Goal: Transaction & Acquisition: Obtain resource

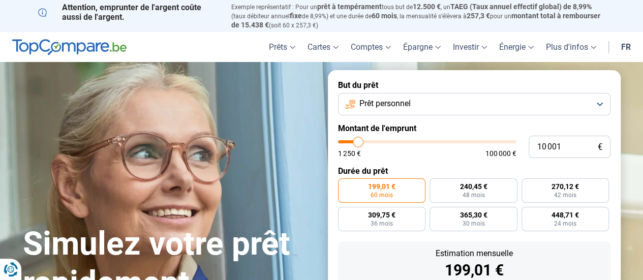
type input "9 250"
type input "9250"
type input "10 000"
type input "10000"
type input "11 000"
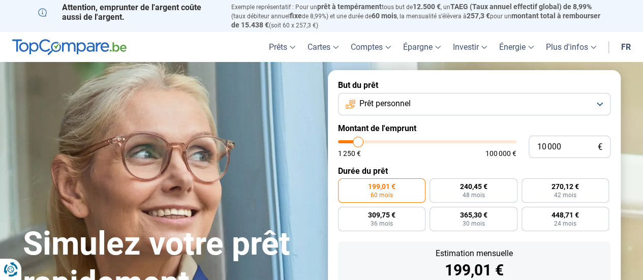
type input "11000"
type input "12 000"
type input "12000"
type input "13 000"
type input "13000"
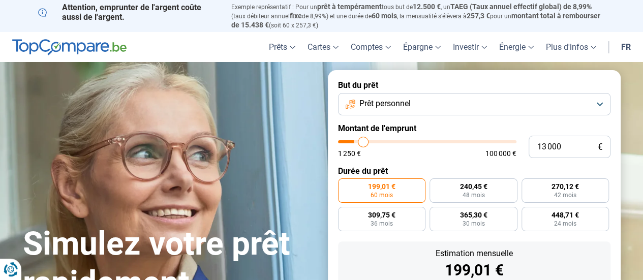
type input "13 500"
type input "13500"
type input "14 250"
type input "14250"
type input "15 250"
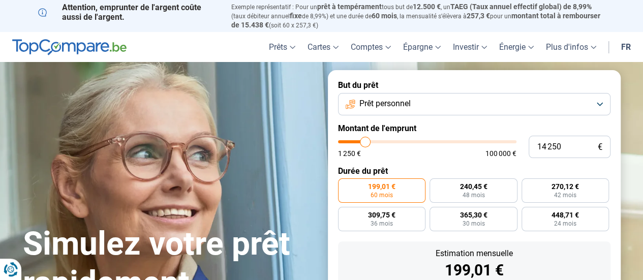
type input "15250"
type input "15 500"
type input "15500"
type input "15 750"
type input "15750"
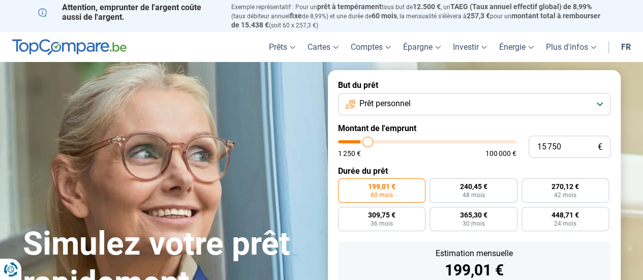
type input "16 500"
type input "16500"
type input "16 750"
type input "16750"
type input "17 250"
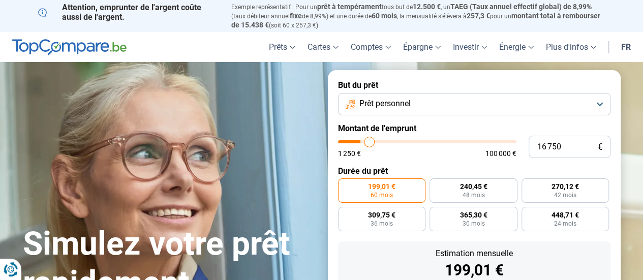
type input "17250"
type input "17 500"
type input "17500"
type input "17 750"
type input "17750"
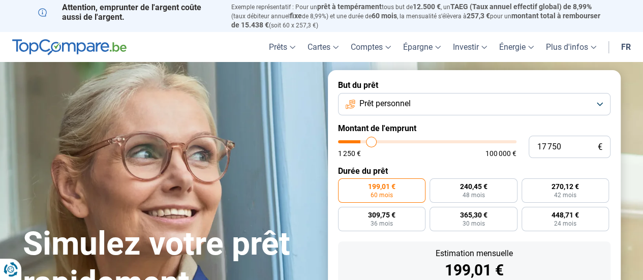
type input "18 000"
type input "18000"
type input "18 250"
type input "18250"
type input "18 750"
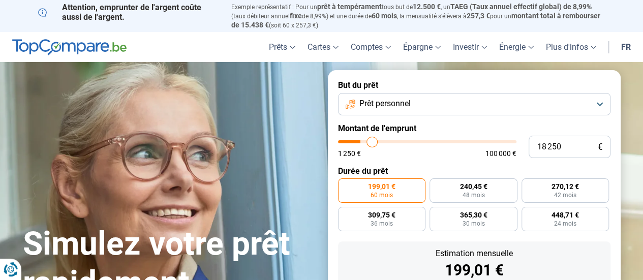
type input "18750"
type input "19 000"
type input "19000"
type input "19 250"
type input "19250"
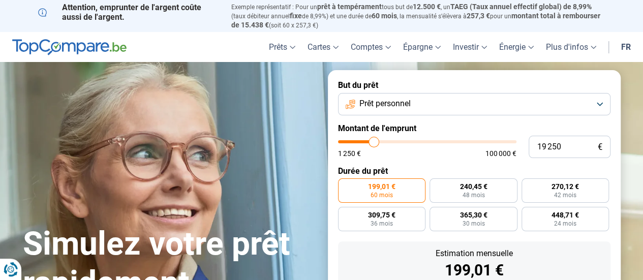
type input "19 500"
type input "19500"
type input "20 250"
type input "20250"
type input "21 000"
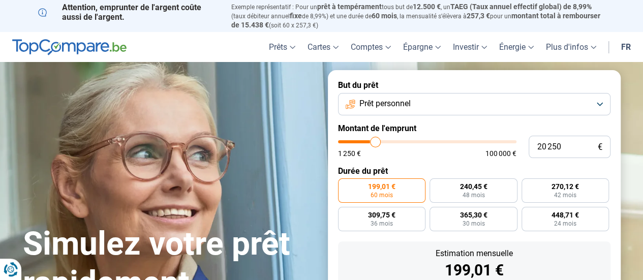
type input "21000"
type input "21 250"
type input "21250"
type input "22 500"
type input "22500"
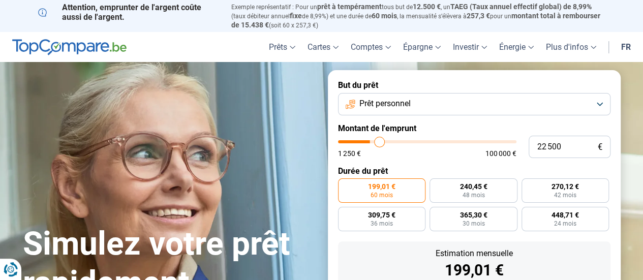
type input "23 000"
type input "23000"
type input "23 750"
type input "23750"
type input "24 500"
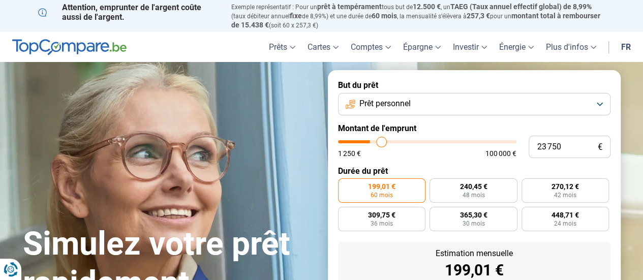
type input "24500"
type input "24 750"
type input "24750"
type input "25 500"
type input "25500"
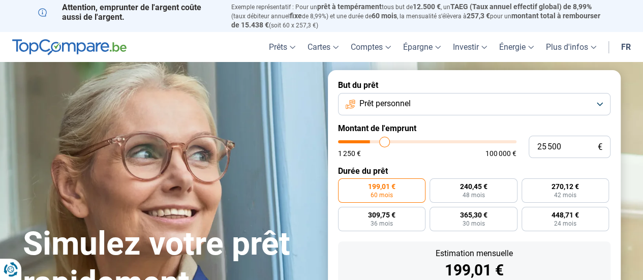
type input "26 250"
type input "26250"
type input "26 750"
type input "26750"
type input "27 500"
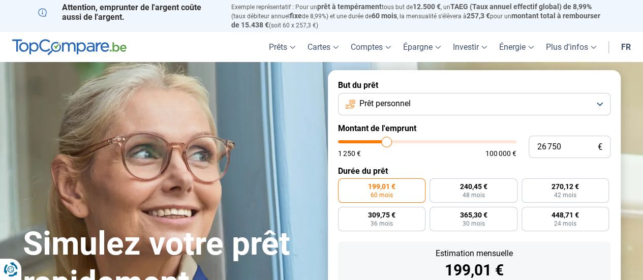
type input "27500"
type input "28 000"
type input "28000"
type input "28 500"
type input "28500"
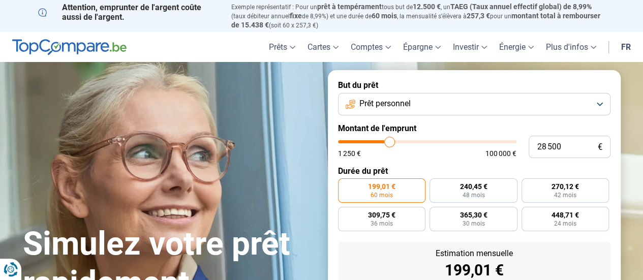
type input "29 000"
type input "29000"
type input "29 500"
type input "29500"
type input "30 250"
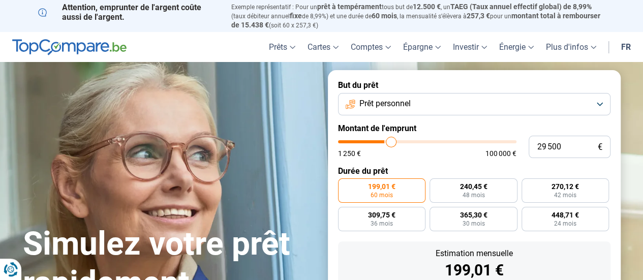
type input "30250"
type input "30 500"
type input "30500"
type input "31 250"
type input "31250"
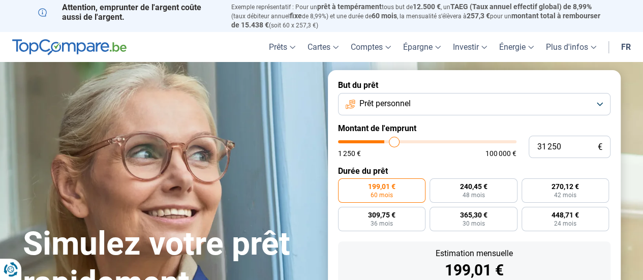
type input "31 500"
type input "31500"
type input "31 750"
type input "31750"
type input "32 250"
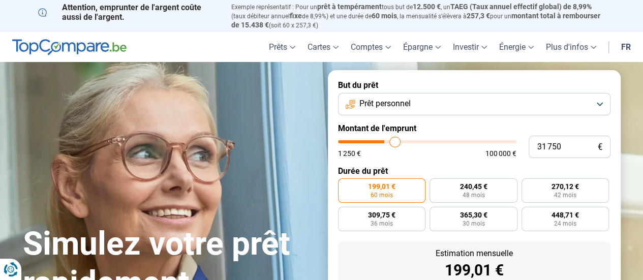
type input "32250"
type input "32 500"
type input "32500"
type input "33 250"
type input "33250"
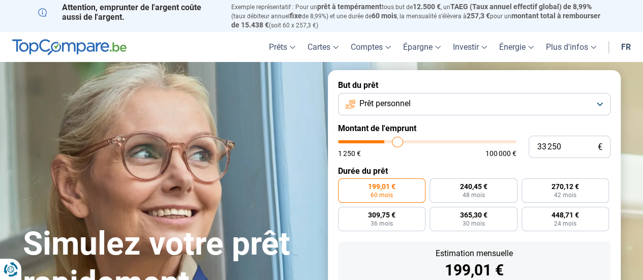
type input "33 500"
type input "33500"
type input "34 500"
type input "34500"
type input "35 000"
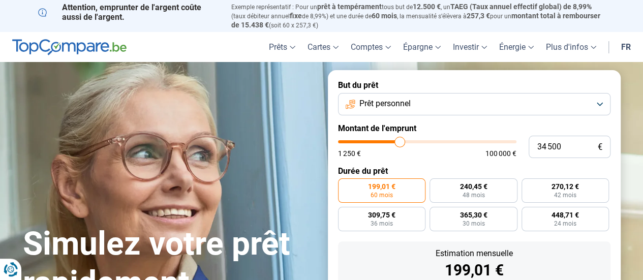
type input "35000"
type input "35 250"
type input "35250"
type input "35 500"
type input "35500"
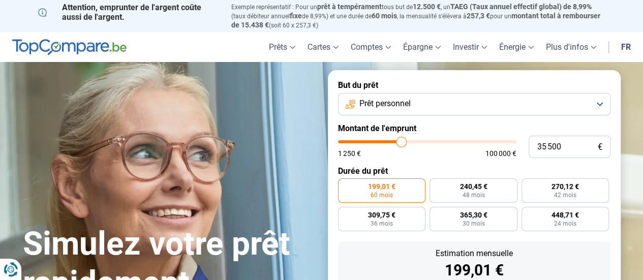
type input "36 000"
type input "36000"
type input "36 750"
type input "36750"
type input "37 250"
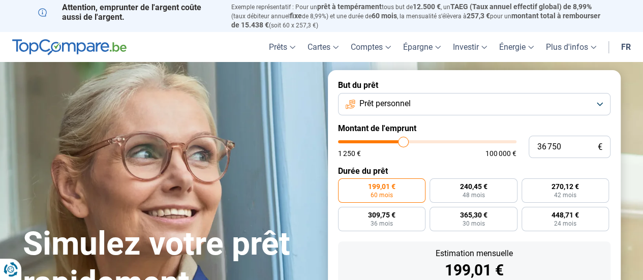
type input "37250"
type input "37 500"
type input "37500"
type input "38 000"
type input "38000"
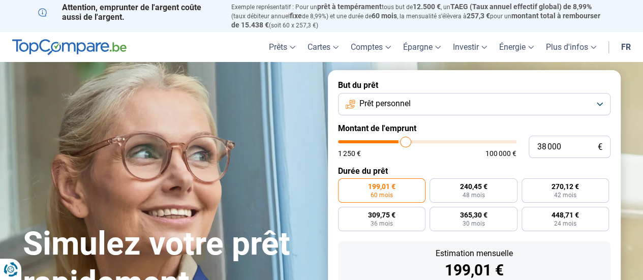
type input "38 250"
type input "38250"
type input "38 500"
type input "38500"
type input "39 000"
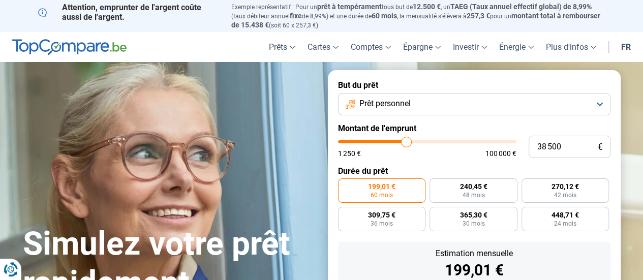
type input "39000"
type input "39 250"
type input "39250"
type input "38 750"
type input "38750"
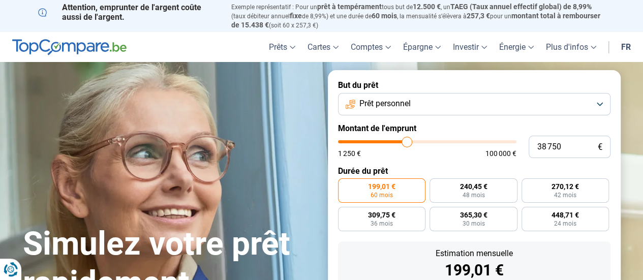
type input "37 500"
type input "37500"
type input "36 750"
type input "36750"
type input "35 500"
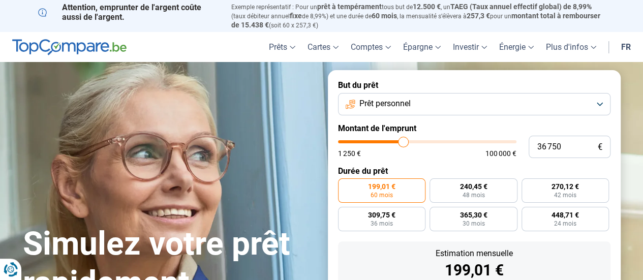
type input "35500"
type input "34 250"
type input "34250"
type input "33 250"
type input "33250"
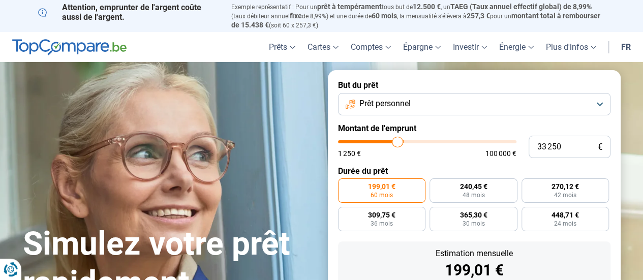
type input "32 250"
type input "32250"
type input "31 250"
type input "31250"
type input "30 000"
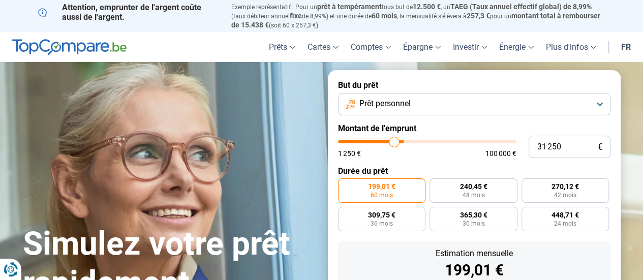
type input "30000"
type input "28 500"
type input "28500"
type input "26 500"
type input "26500"
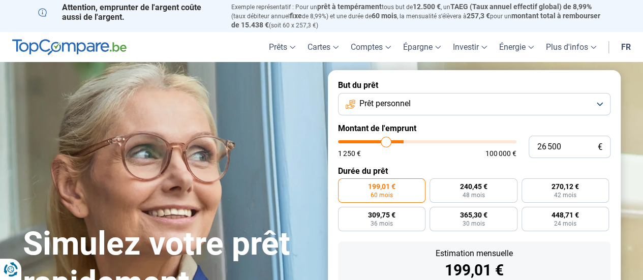
type input "25 000"
type input "25000"
type input "24 250"
type input "24250"
type input "23 500"
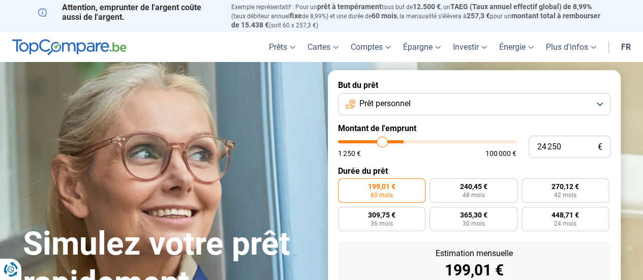
type input "23500"
type input "23 250"
type input "23250"
type input "22 500"
type input "22500"
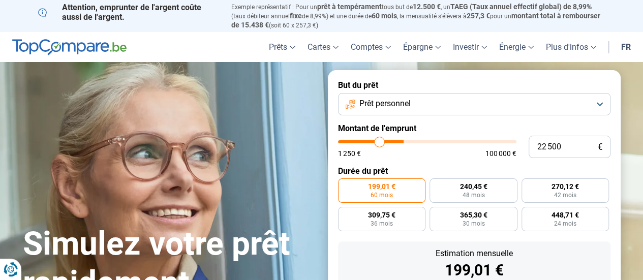
type input "21 750"
type input "21750"
type input "21 250"
type input "21250"
type input "20 250"
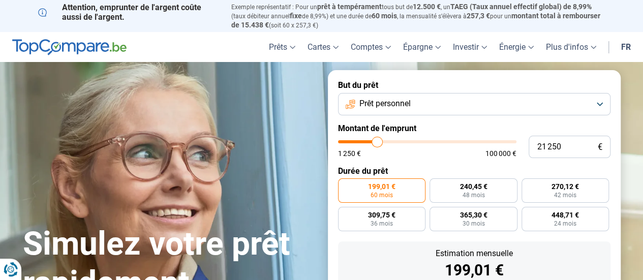
type input "20250"
type input "20 000"
type input "20000"
type input "19 500"
type input "19500"
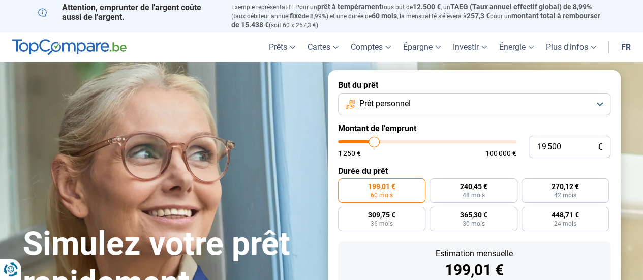
type input "19 000"
type input "19000"
type input "18 500"
type input "18500"
type input "18 250"
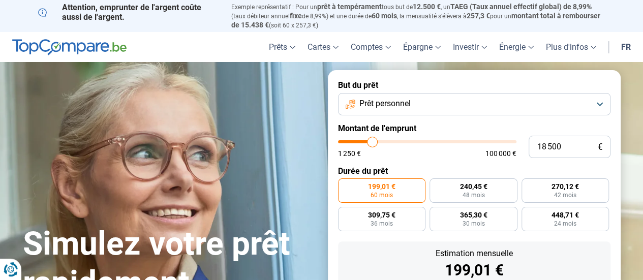
type input "18250"
type input "18 000"
type input "18000"
type input "17 750"
type input "17750"
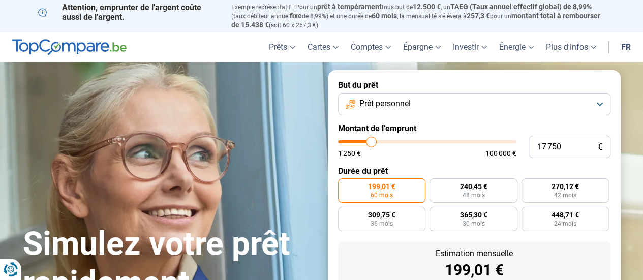
type input "17 250"
type input "17250"
type input "16 750"
type input "16750"
type input "16 500"
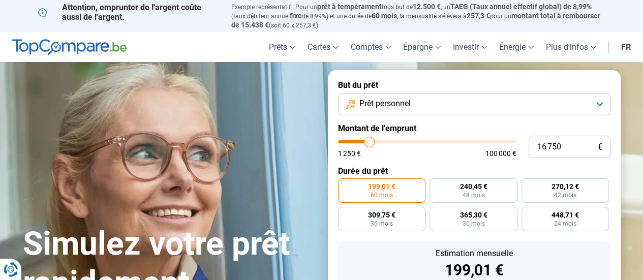
type input "16500"
type input "16 250"
type input "16250"
type input "16 000"
type input "16000"
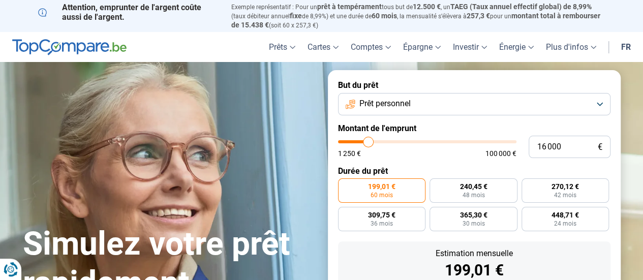
type input "15 500"
type input "15500"
type input "15 250"
type input "15250"
type input "15 000"
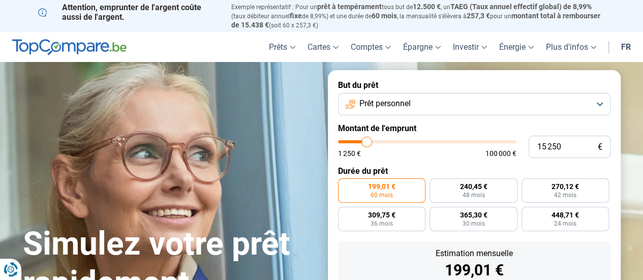
type input "15000"
type input "14 750"
type input "14750"
type input "14 500"
type input "14500"
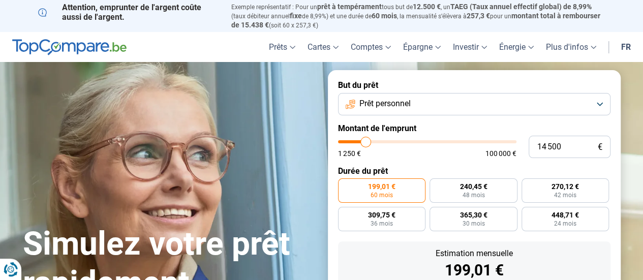
type input "14 250"
type input "14250"
type input "13 750"
type input "13750"
type input "14 250"
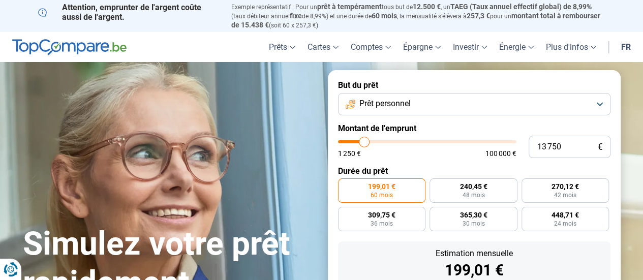
type input "14250"
type input "14 500"
type input "14500"
type input "15 000"
type input "15000"
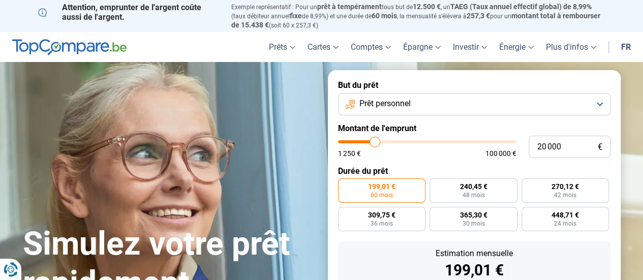
drag, startPoint x: 357, startPoint y: 141, endPoint x: 375, endPoint y: 152, distance: 21.5
click at [375, 143] on input "range" at bounding box center [427, 141] width 179 height 3
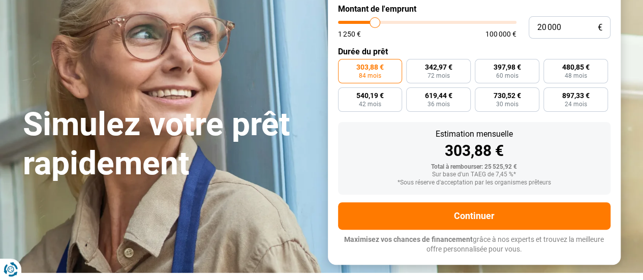
scroll to position [120, 0]
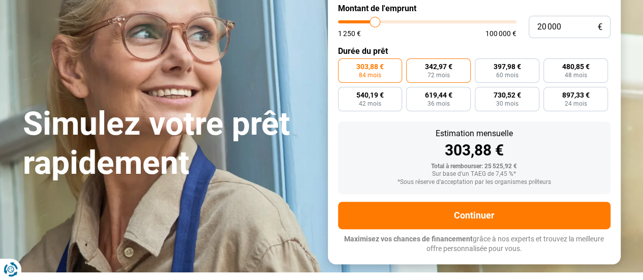
click at [433, 66] on span "342,97 €" at bounding box center [438, 66] width 27 height 7
click at [413, 65] on input "342,97 € 72 mois" at bounding box center [409, 61] width 7 height 7
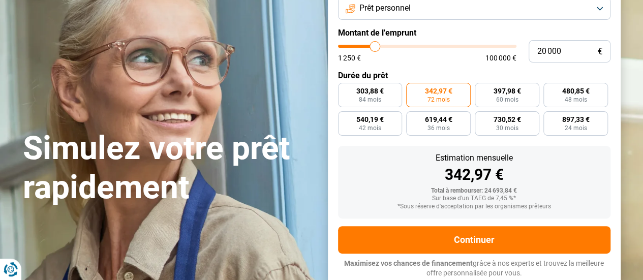
scroll to position [95, 0]
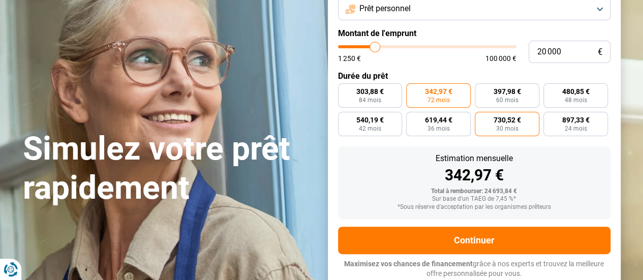
click at [504, 122] on span "730,52 €" at bounding box center [507, 119] width 27 height 7
click at [482, 119] on input "730,52 € 30 mois" at bounding box center [478, 115] width 7 height 7
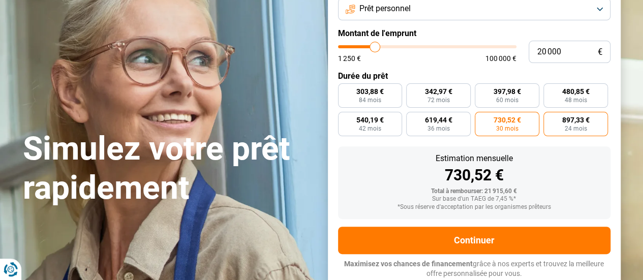
click at [573, 124] on span "897,33 €" at bounding box center [576, 119] width 27 height 7
click at [550, 119] on input "897,33 € 24 mois" at bounding box center [547, 115] width 7 height 7
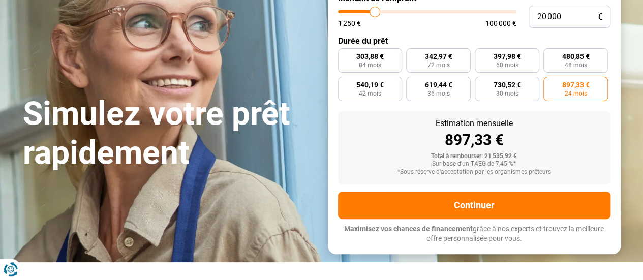
scroll to position [131, 0]
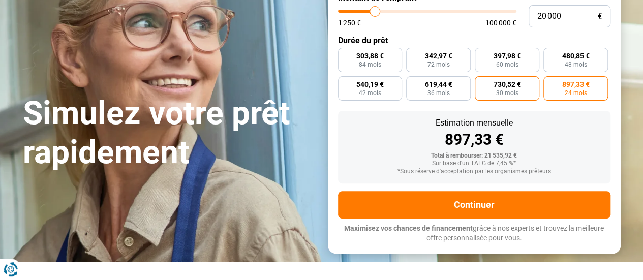
click at [506, 87] on span "730,52 €" at bounding box center [507, 84] width 27 height 7
click at [482, 83] on input "730,52 € 30 mois" at bounding box center [478, 79] width 7 height 7
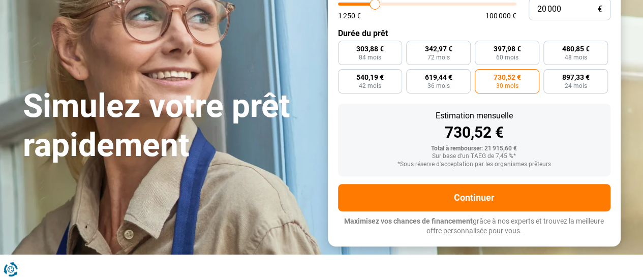
scroll to position [128, 0]
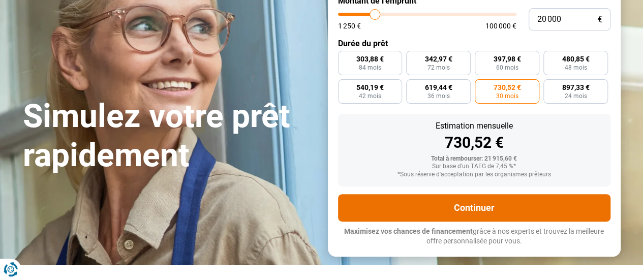
click at [467, 210] on button "Continuer" at bounding box center [474, 207] width 273 height 27
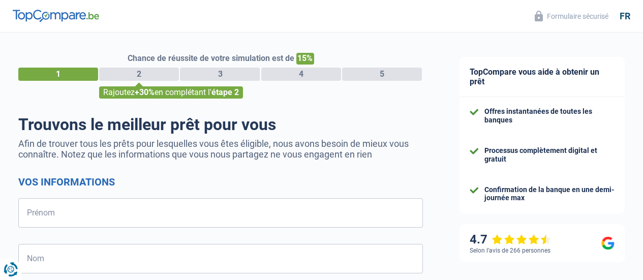
select select "32"
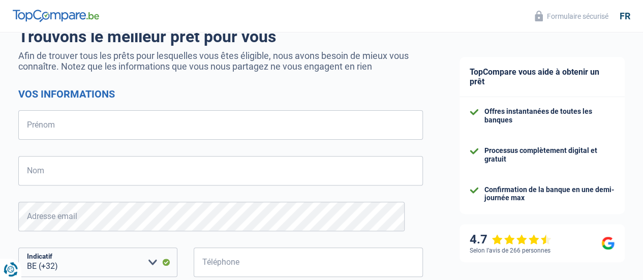
scroll to position [89, 0]
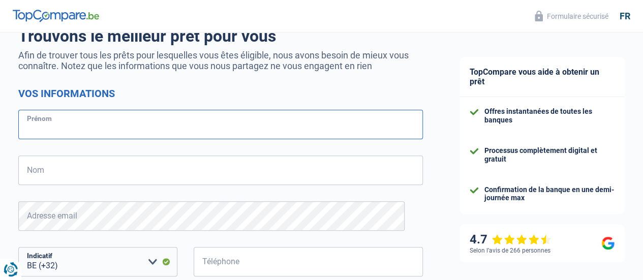
click at [113, 129] on input "Prénom" at bounding box center [220, 125] width 405 height 30
type input "Rose"
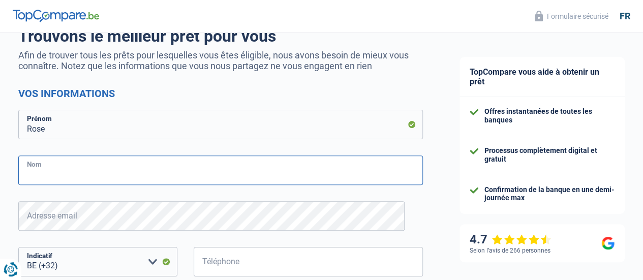
click at [57, 163] on input "Nom" at bounding box center [220, 171] width 405 height 30
type input "Kocak"
click at [12, 237] on div "Chance de réussite de votre simulation est de 15% 1 2 3 4 5 Rajoutez +30% en co…" at bounding box center [220, 198] width 441 height 516
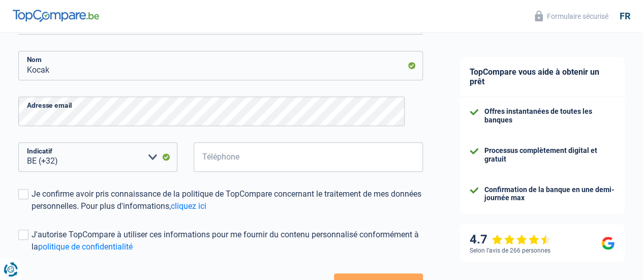
scroll to position [194, 0]
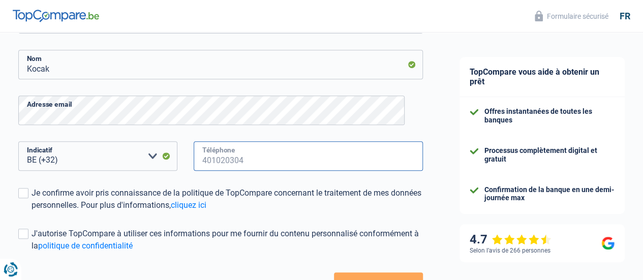
click at [250, 162] on input "Téléphone" at bounding box center [308, 156] width 229 height 30
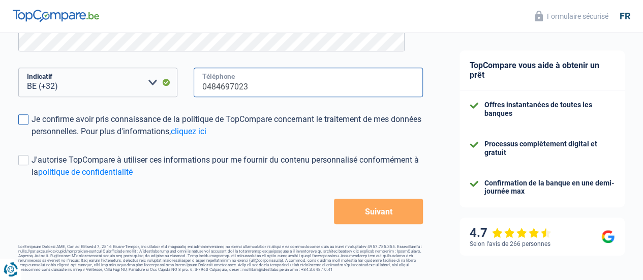
type input "0484697023"
click at [28, 114] on span at bounding box center [23, 119] width 10 height 10
click at [32, 138] on input "Je confirme avoir pris connaissance de la politique de TopCompare concernant le…" at bounding box center [32, 138] width 0 height 0
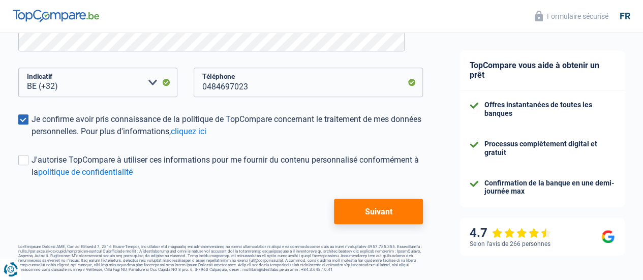
click at [361, 208] on button "Suivant" at bounding box center [378, 211] width 89 height 25
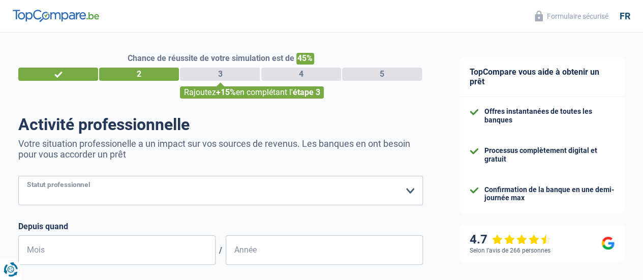
click at [126, 193] on select "Ouvrier Employé privé Employé public Invalide Indépendant Pensionné Chômeur Mut…" at bounding box center [220, 191] width 405 height 30
select select "invalid"
click at [27, 177] on select "Ouvrier Employé privé Employé public Invalide Indépendant Pensionné Chômeur Mut…" at bounding box center [220, 191] width 405 height 30
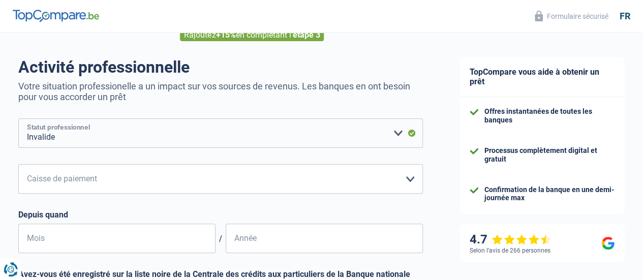
scroll to position [58, 0]
click at [161, 175] on select "Mutualité Chrétienne Mutualité Socialiste (Solidaris) SPF Sécurité Sociale Unio…" at bounding box center [220, 179] width 405 height 30
select select "partenamut"
click at [27, 165] on select "Mutualité Chrétienne Mutualité Socialiste (Solidaris) SPF Sécurité Sociale Unio…" at bounding box center [220, 179] width 405 height 30
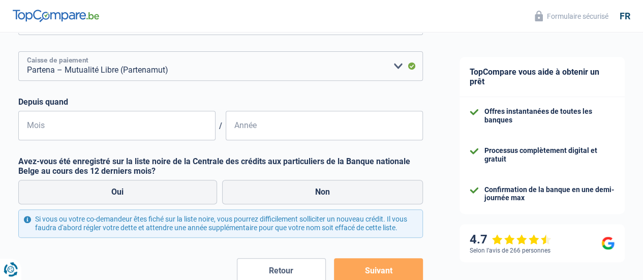
scroll to position [177, 0]
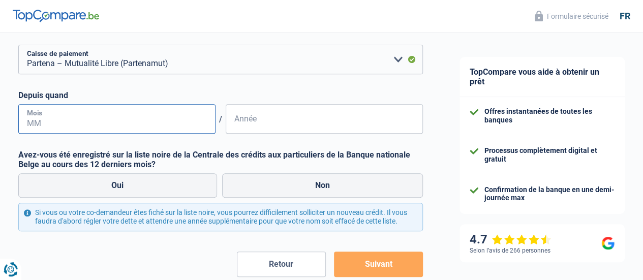
click at [83, 121] on input "Mois" at bounding box center [116, 119] width 197 height 30
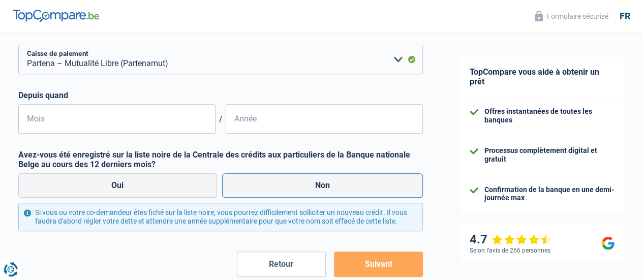
click at [307, 195] on label "Non" at bounding box center [322, 185] width 201 height 24
click at [307, 195] on input "Non" at bounding box center [322, 185] width 201 height 24
radio input "true"
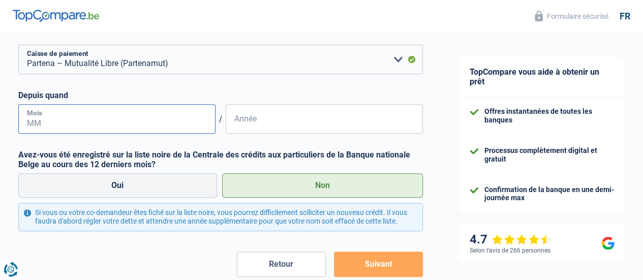
click at [63, 123] on input "Mois" at bounding box center [116, 119] width 197 height 30
type input "04"
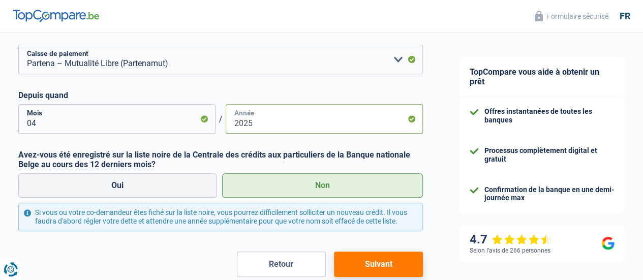
scroll to position [240, 0]
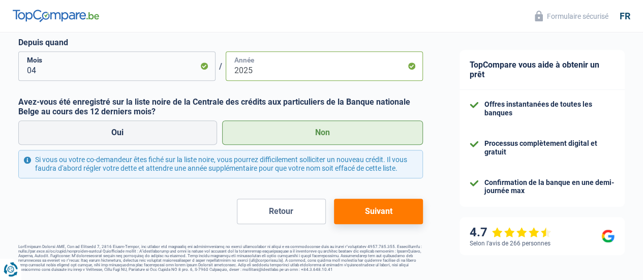
type input "2025"
click at [368, 208] on button "Suivant" at bounding box center [378, 211] width 89 height 25
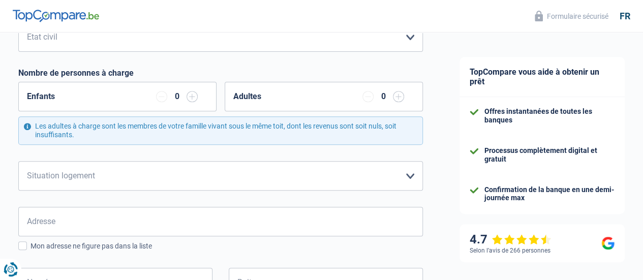
scroll to position [87, 0]
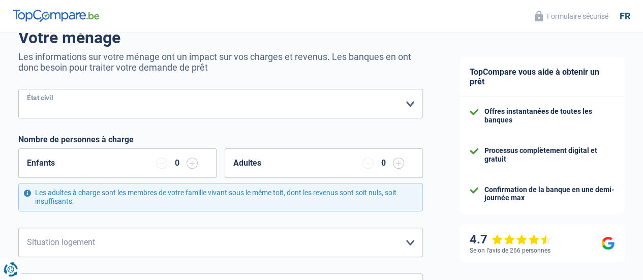
click at [65, 104] on select "Célibataire Marié(e) Cohabitant(e) légal(e) Divorcé(e) Veuf(ve) Séparé (de fait…" at bounding box center [220, 104] width 405 height 30
select select "single"
click at [27, 90] on select "Célibataire Marié(e) Cohabitant(e) légal(e) Divorcé(e) Veuf(ve) Séparé (de fait…" at bounding box center [220, 104] width 405 height 30
click at [129, 155] on div "Enfants 0" at bounding box center [117, 164] width 198 height 30
click at [193, 163] on input "button" at bounding box center [192, 163] width 11 height 11
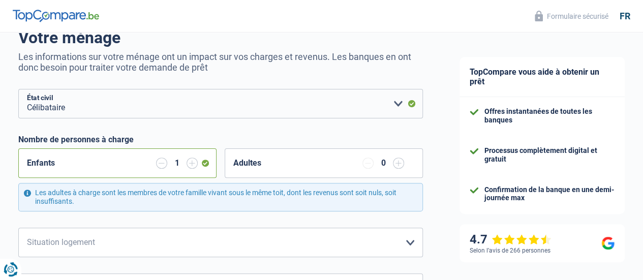
scroll to position [177, 0]
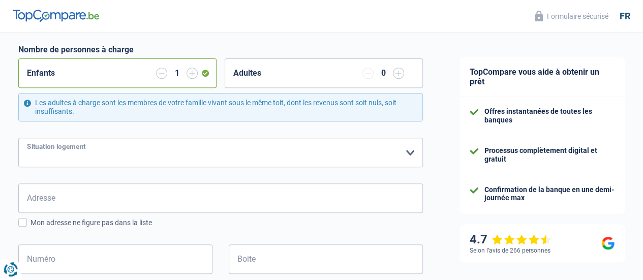
click at [166, 153] on select "Locataire Propriétaire avec prêt hypothécaire Propriétaire sans prêt hypothécai…" at bounding box center [220, 153] width 405 height 30
select select "ownerWithMortgage"
click at [27, 138] on select "Locataire Propriétaire avec prêt hypothécaire Propriétaire sans prêt hypothécai…" at bounding box center [220, 153] width 405 height 30
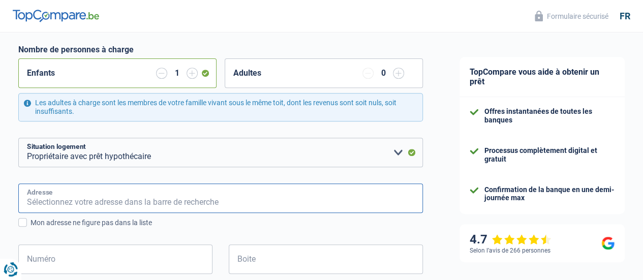
click at [120, 198] on input "Adresse" at bounding box center [220, 199] width 405 height 30
type input "Rue Vandenboogaerde 12, boite 005"
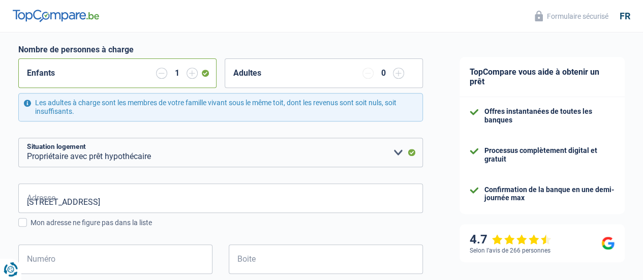
type input "Belgique"
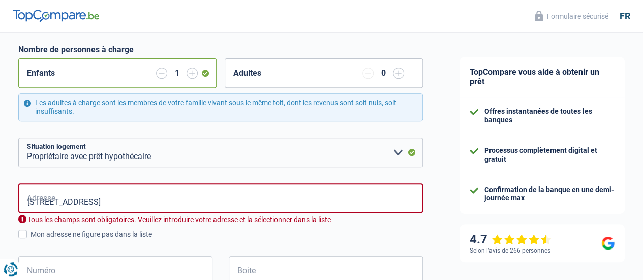
type input "Belgique"
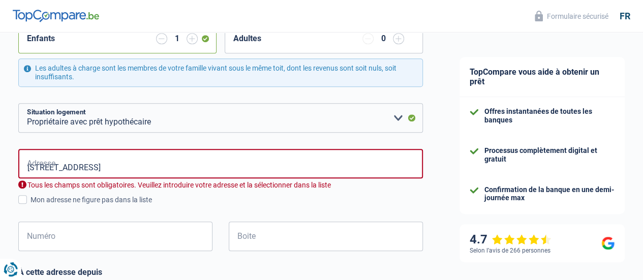
scroll to position [213, 0]
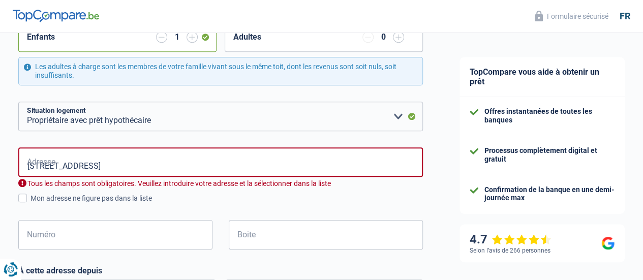
click at [176, 167] on input "Rue Vandenboogaerde 12, boite 005" at bounding box center [220, 163] width 405 height 30
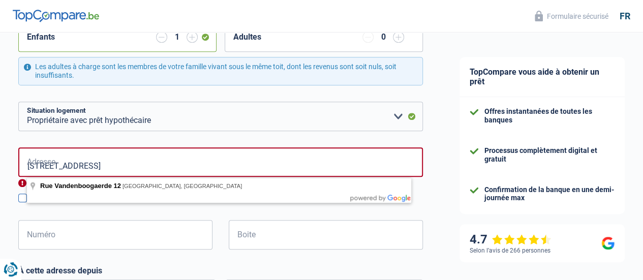
click at [137, 170] on input "Rue Vandenboogaerde 12" at bounding box center [220, 163] width 405 height 30
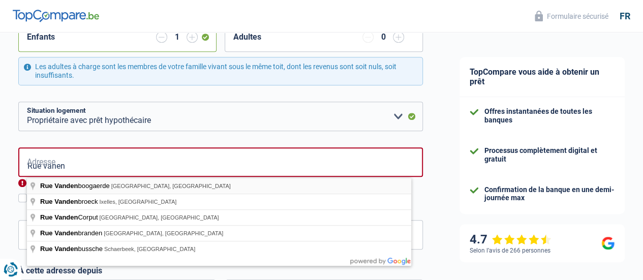
type input "Rue Vandenboogaerde, Molenbeek-Saint-Jean, Belgique"
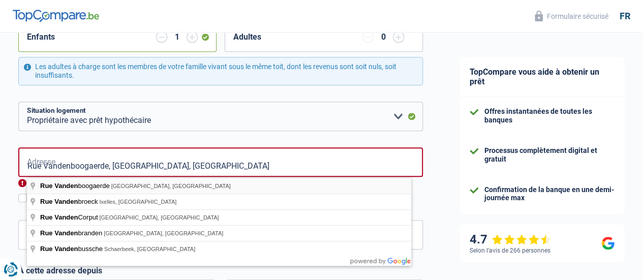
select select "BE"
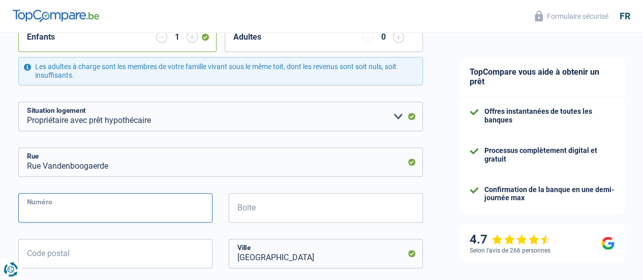
click at [80, 208] on input "Numéro" at bounding box center [115, 208] width 194 height 30
type input "12"
click at [254, 213] on input "Boite" at bounding box center [326, 208] width 194 height 30
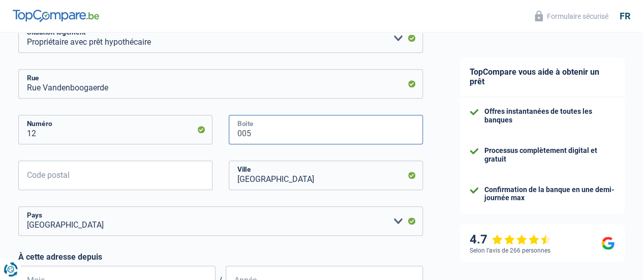
scroll to position [295, 0]
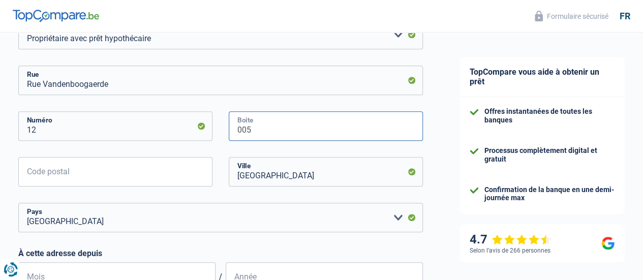
type input "005"
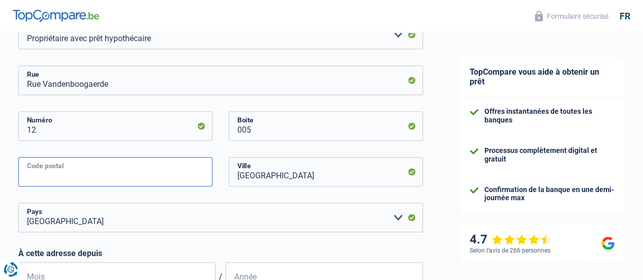
click at [55, 168] on input "Code postal" at bounding box center [115, 172] width 194 height 30
type input "1080"
click at [430, 146] on div "Chance de réussite de votre simulation est de 60% 1 2 3 4 5 Rajoutez +20% en co…" at bounding box center [220, 158] width 441 height 851
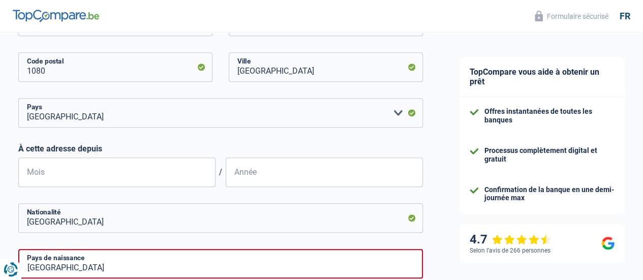
scroll to position [400, 0]
click at [114, 173] on input "Mois" at bounding box center [116, 172] width 197 height 30
type input "07"
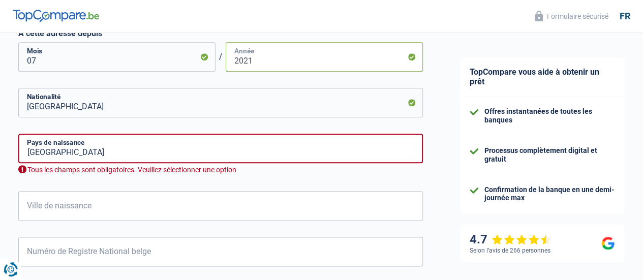
scroll to position [529, 0]
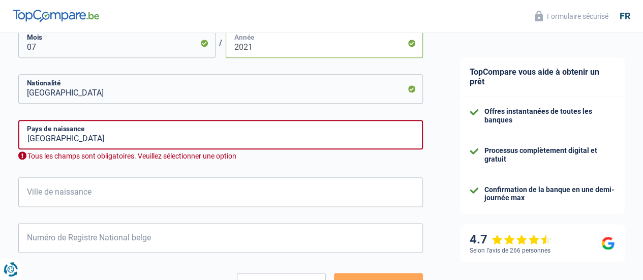
type input "2021"
click at [122, 160] on div "Tous les champs sont obligatoires. Veuillez sélectionner une option" at bounding box center [220, 157] width 405 height 10
click at [95, 140] on input "Belgique" at bounding box center [220, 135] width 405 height 30
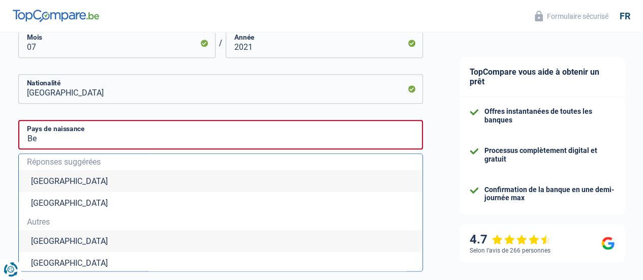
click at [66, 178] on li "Belgique" at bounding box center [221, 181] width 404 height 22
type input "Belgique"
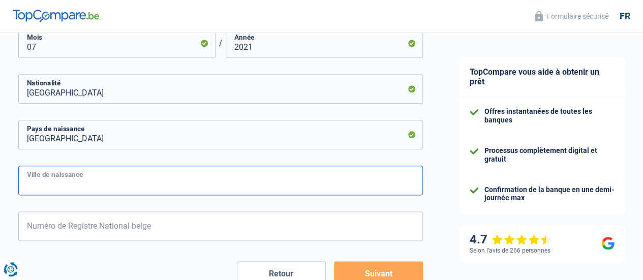
click at [90, 186] on input "Ville de naissance" at bounding box center [220, 181] width 405 height 30
type input "Marche-en-Famenne"
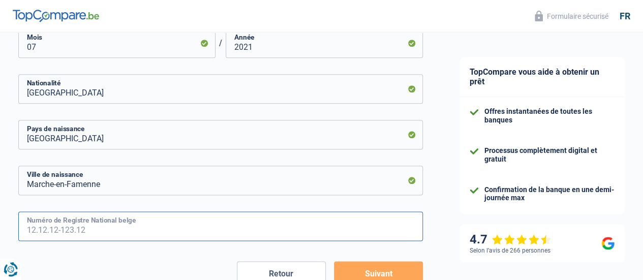
click at [83, 221] on input "Numéro de Registre National belge" at bounding box center [220, 227] width 405 height 30
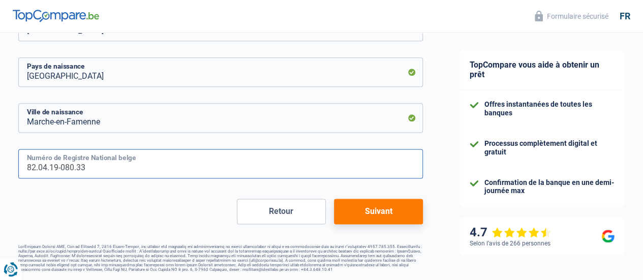
scroll to position [589, 0]
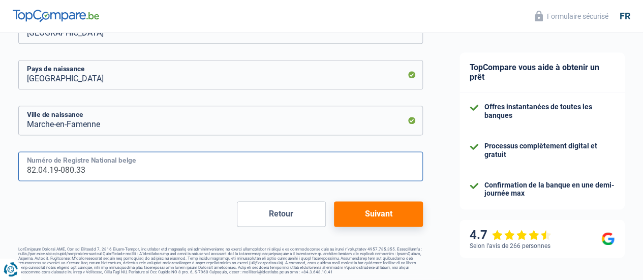
type input "82.04.19-080.33"
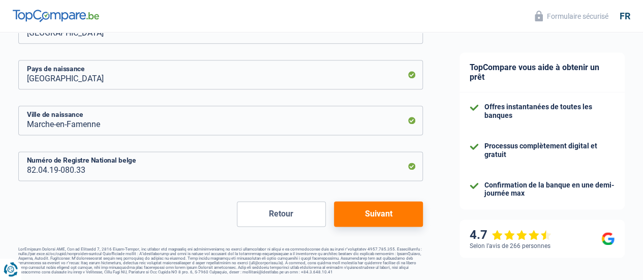
click at [376, 215] on button "Suivant" at bounding box center [378, 213] width 89 height 25
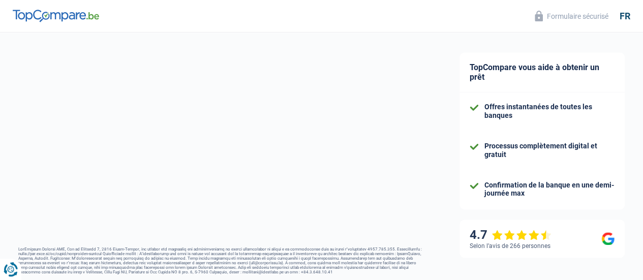
select select "familyAllowances"
select select "disabilityPension"
select select "mortgage"
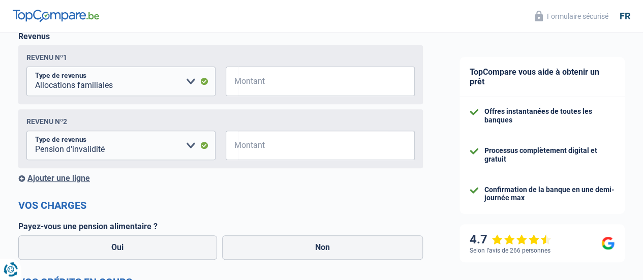
scroll to position [172, 0]
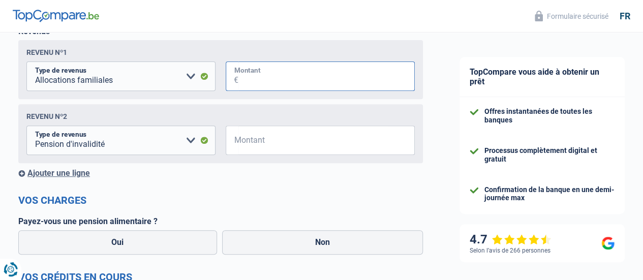
click at [255, 78] on input "Montant" at bounding box center [327, 77] width 176 height 30
click at [261, 142] on input "Montant" at bounding box center [327, 141] width 176 height 30
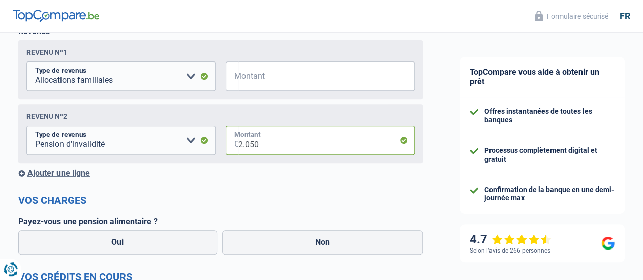
type input "2.050"
click at [258, 73] on input "Montant" at bounding box center [327, 77] width 176 height 30
type input "250"
click at [273, 178] on div "Ajouter une ligne" at bounding box center [220, 173] width 405 height 10
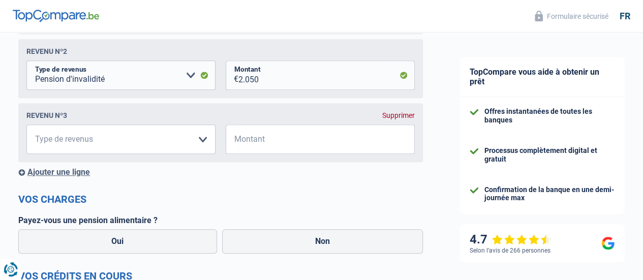
scroll to position [252, 0]
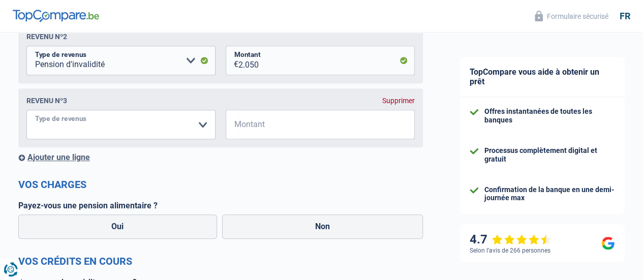
click at [114, 125] on select "Allocation d'handicap Allocations chômage Allocations familiales Chèques repas …" at bounding box center [120, 125] width 189 height 30
select select "alimony"
click at [35, 112] on select "Allocation d'handicap Allocations chômage Allocations familiales Chèques repas …" at bounding box center [120, 125] width 189 height 30
click at [266, 127] on input "Montant" at bounding box center [327, 125] width 176 height 30
click at [192, 63] on select "Allocation d'handicap Allocations chômage Allocations familiales Chèques repas …" at bounding box center [120, 61] width 189 height 30
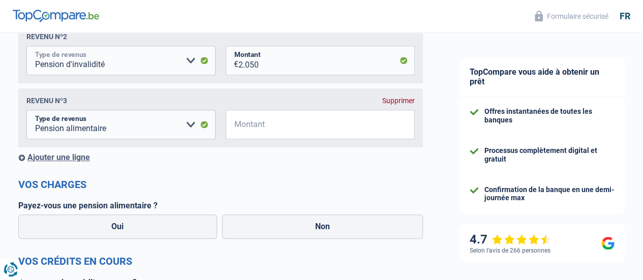
select select "mutualityIndemnity"
click at [35, 47] on select "Allocation d'handicap Allocations chômage Allocations familiales Chèques repas …" at bounding box center [120, 61] width 189 height 30
click at [256, 121] on input "Montant" at bounding box center [327, 125] width 176 height 30
type input "150"
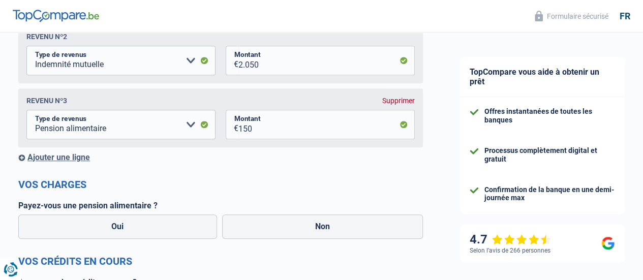
click at [259, 189] on h2 "Vos charges" at bounding box center [220, 185] width 405 height 12
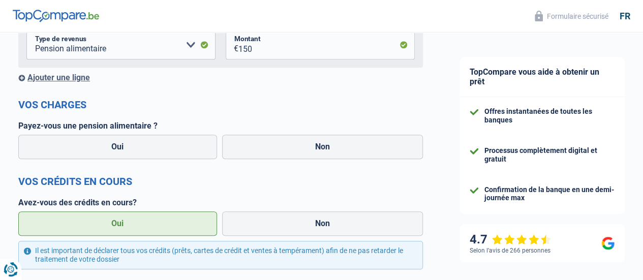
scroll to position [334, 0]
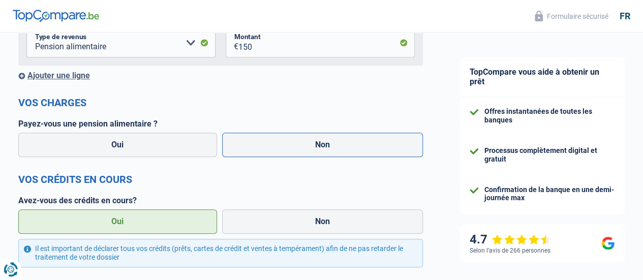
click at [331, 137] on label "Non" at bounding box center [322, 145] width 201 height 24
click at [331, 137] on input "Non" at bounding box center [322, 145] width 201 height 24
radio input "true"
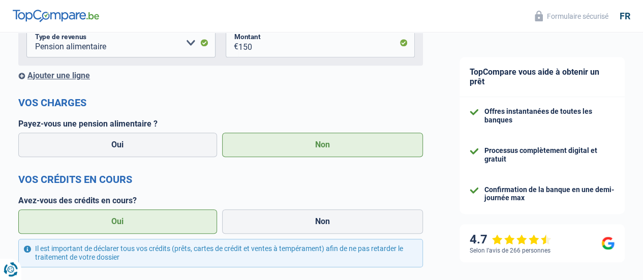
select select "disabilityPension"
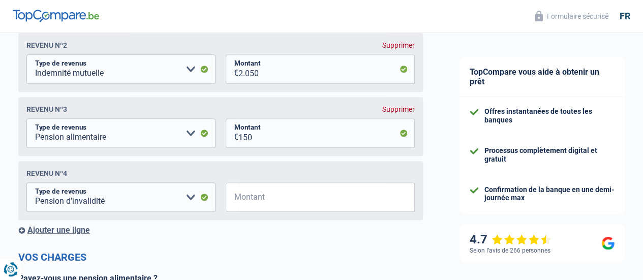
scroll to position [246, 0]
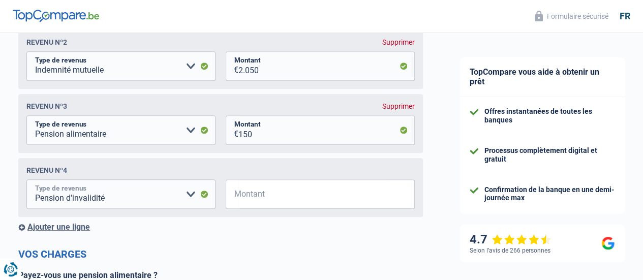
click at [188, 195] on select "Allocation d'handicap Allocations chômage Allocations familiales Chèques repas …" at bounding box center [120, 195] width 189 height 30
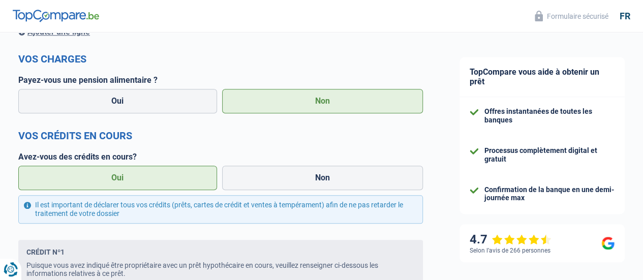
scroll to position [445, 0]
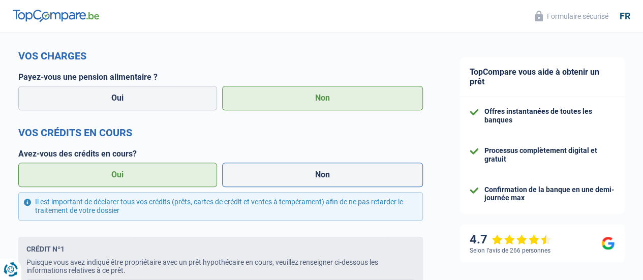
click at [293, 183] on label "Non" at bounding box center [322, 175] width 201 height 24
click at [293, 183] on input "Non" at bounding box center [322, 175] width 201 height 24
radio input "true"
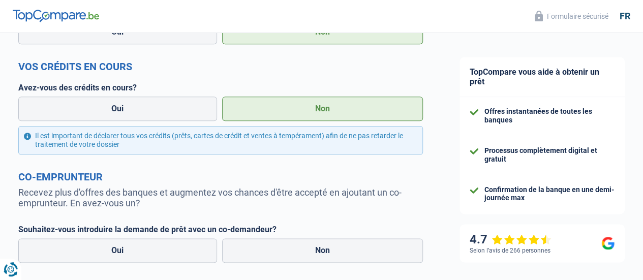
scroll to position [512, 0]
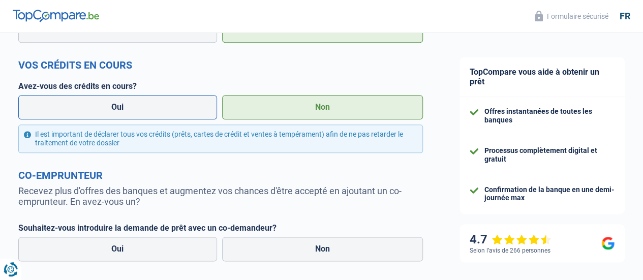
click at [118, 114] on label "Oui" at bounding box center [117, 107] width 199 height 24
click at [118, 114] on input "Oui" at bounding box center [117, 107] width 199 height 24
radio input "true"
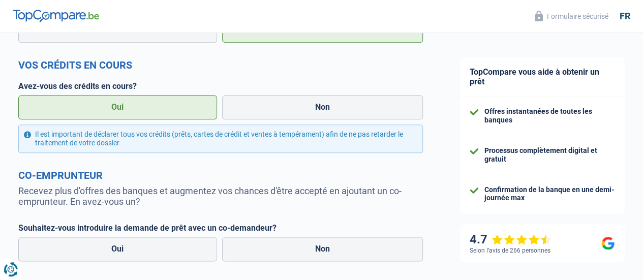
select select "mortgage"
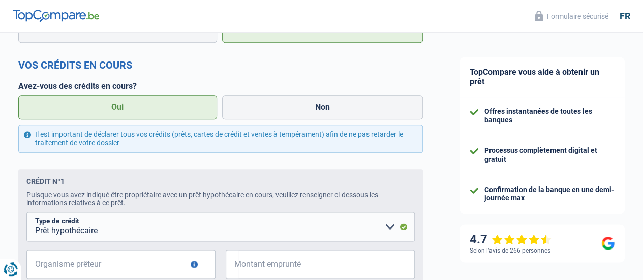
scroll to position [599, 0]
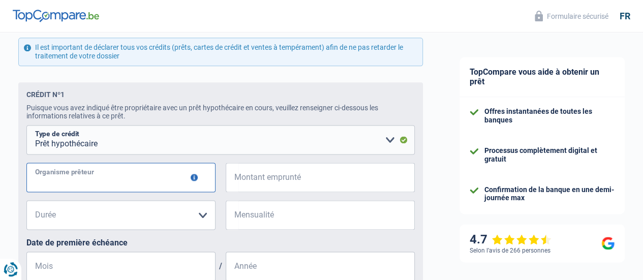
click at [151, 180] on input "Organisme prêteur" at bounding box center [120, 178] width 189 height 30
type input "Beobank"
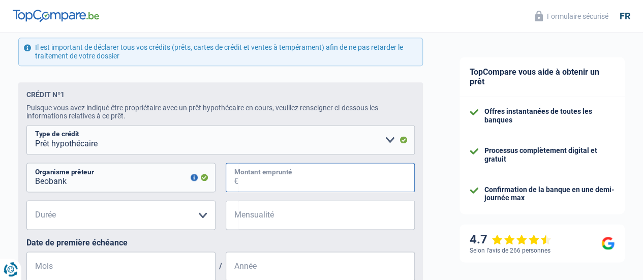
click at [261, 182] on input "Montant emprunté" at bounding box center [327, 178] width 176 height 30
type input "175.000"
click at [199, 219] on select "120 mois 180 mois 240 mois 300 mois 360 mois 420 mois Veuillez sélectionner une…" at bounding box center [120, 215] width 189 height 30
click at [247, 221] on input "Mensualité" at bounding box center [327, 215] width 176 height 30
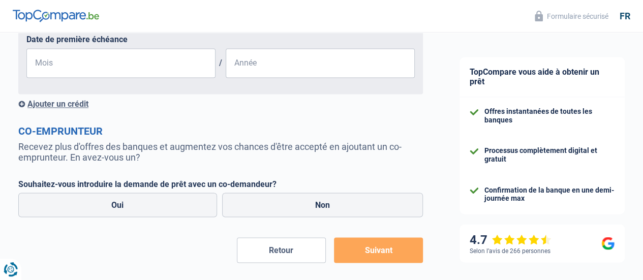
scroll to position [804, 0]
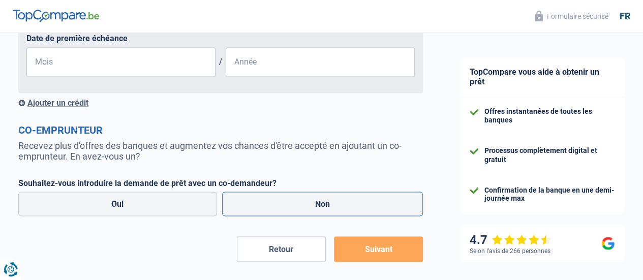
type input "811"
click at [328, 211] on label "Non" at bounding box center [322, 204] width 201 height 24
click at [328, 211] on input "Non" at bounding box center [322, 204] width 201 height 24
radio input "true"
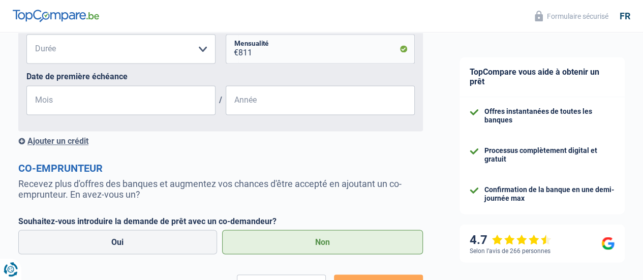
scroll to position [673, 0]
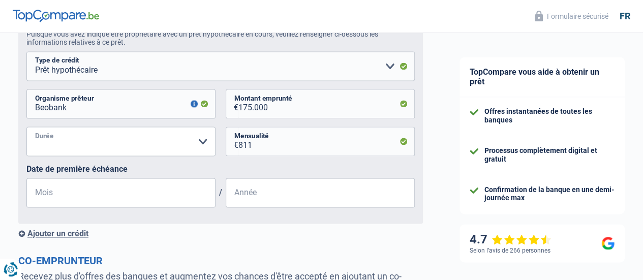
click at [87, 144] on select "120 mois 180 mois 240 mois 300 mois 360 mois 420 mois Veuillez sélectionner une…" at bounding box center [120, 142] width 189 height 30
select select "240"
click at [35, 130] on select "120 mois 180 mois 240 mois 300 mois 360 mois 420 mois Veuillez sélectionner une…" at bounding box center [120, 142] width 189 height 30
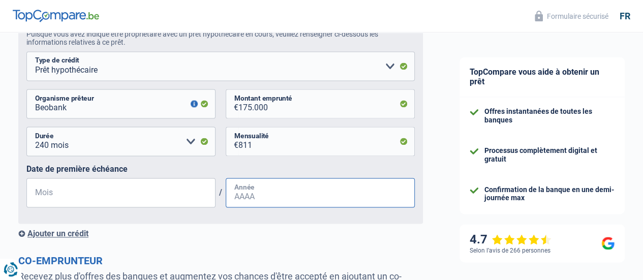
click at [254, 195] on input "Année" at bounding box center [320, 193] width 189 height 30
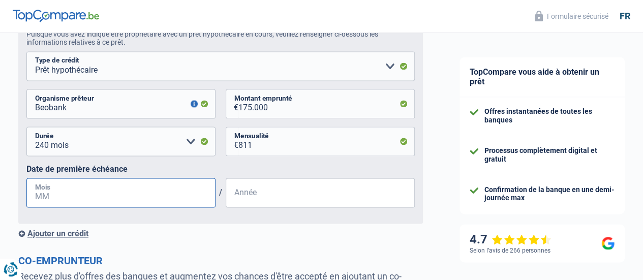
click at [77, 187] on input "Mois" at bounding box center [120, 193] width 189 height 30
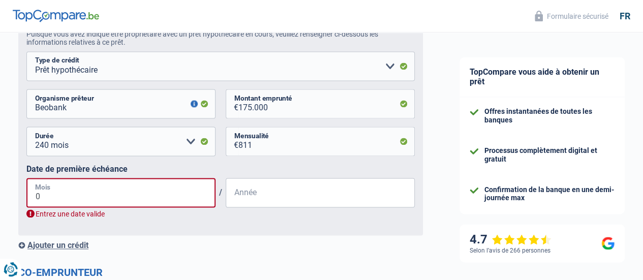
type input "08"
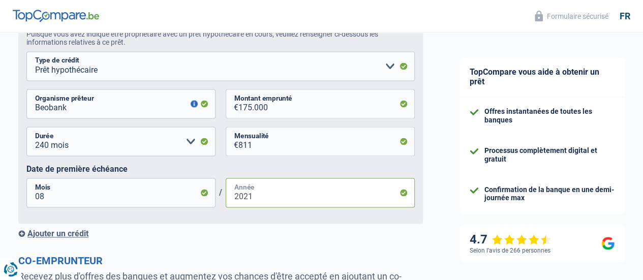
type input "2021"
click at [217, 239] on div "Ajouter un crédit" at bounding box center [220, 234] width 405 height 10
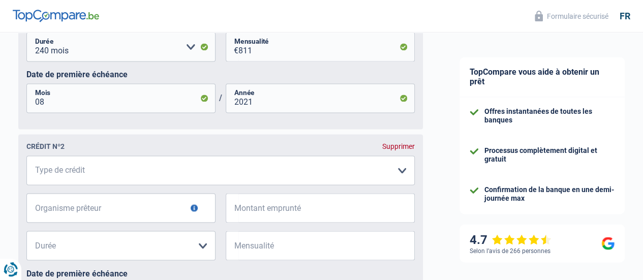
scroll to position [843, 0]
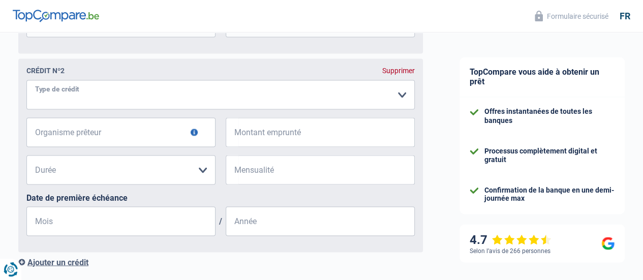
click at [133, 95] on select "Carte ou ouverture de crédit Prêt hypothécaire Vente à tempérament Prêt à tempé…" at bounding box center [220, 95] width 389 height 30
select select "cardOrCredit"
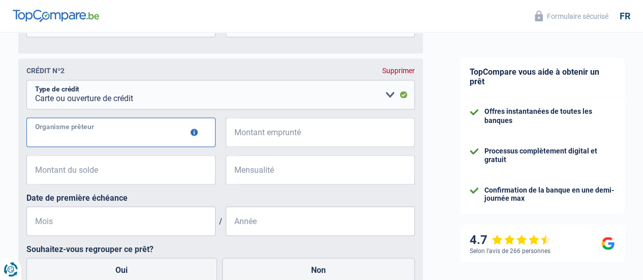
click at [116, 137] on input "Organisme prêteur" at bounding box center [120, 132] width 189 height 30
type input "Beobank"
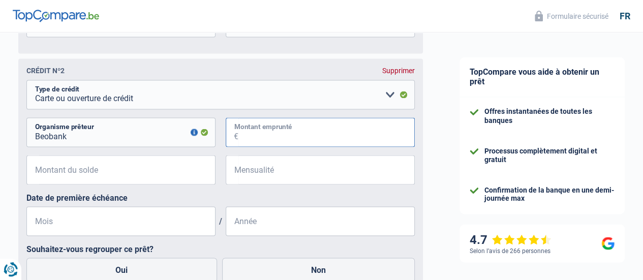
click at [299, 136] on input "Montant emprunté" at bounding box center [327, 132] width 176 height 30
type input "5.000"
click at [114, 176] on input "Montant du solde" at bounding box center [127, 170] width 176 height 30
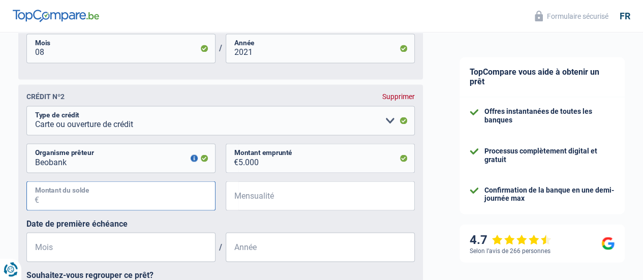
scroll to position [817, 0]
click at [390, 98] on div "Supprimer" at bounding box center [398, 97] width 33 height 8
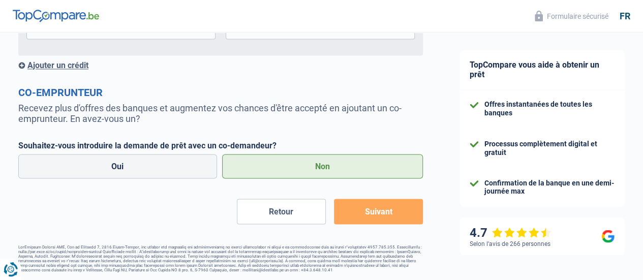
click at [370, 213] on button "Suivant" at bounding box center [378, 211] width 89 height 25
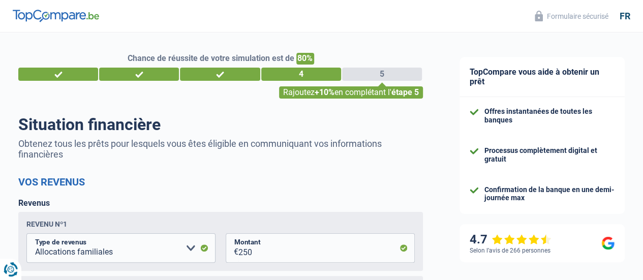
scroll to position [36, 0]
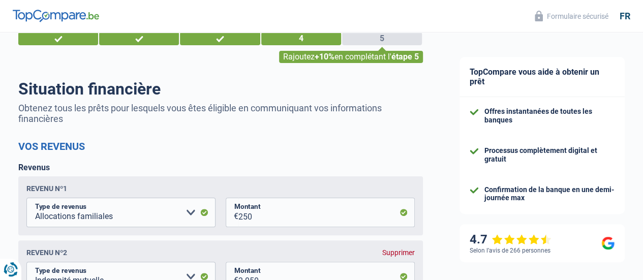
select select "single"
select select "ownerWithMortgage"
select select "BE"
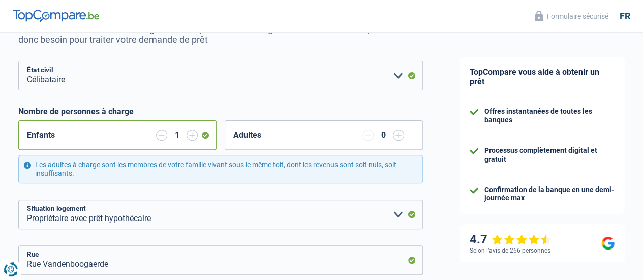
scroll to position [158, 0]
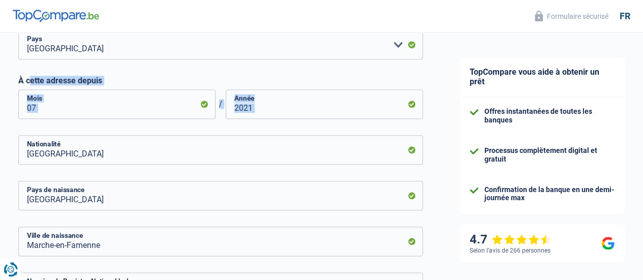
drag, startPoint x: 40, startPoint y: 71, endPoint x: 38, endPoint y: 155, distance: 83.9
click at [38, 155] on form "Célibataire Marié(e) Cohabitant(e) légal(e) Divorcé(e) Veuf(ve) Séparé (de fait…" at bounding box center [220, 28] width 405 height 640
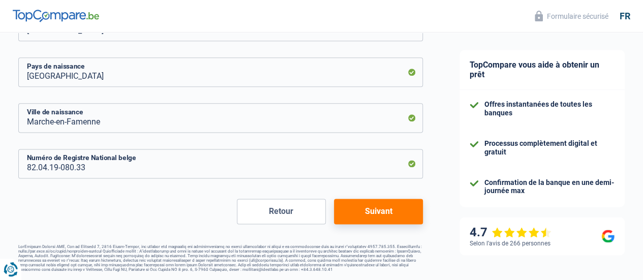
scroll to position [593, 0]
select select "invalid"
select select "partenamut"
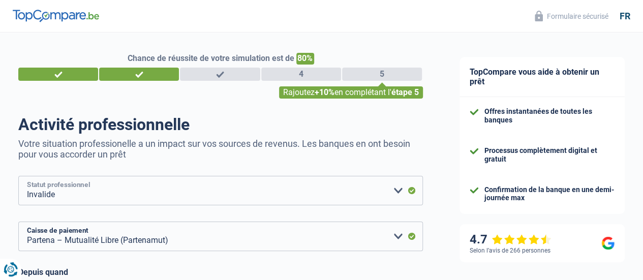
click at [153, 197] on select "Ouvrier Employé privé Employé public Invalide Indépendant Pensionné Chômeur Mut…" at bounding box center [220, 191] width 405 height 30
select select "mutuality"
click at [27, 177] on select "Ouvrier Employé privé Employé public Invalide Indépendant Pensionné Chômeur Mut…" at bounding box center [220, 191] width 405 height 30
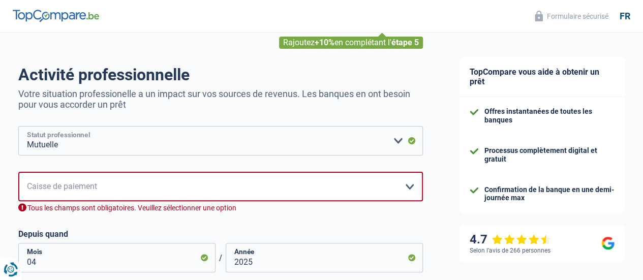
scroll to position [51, 0]
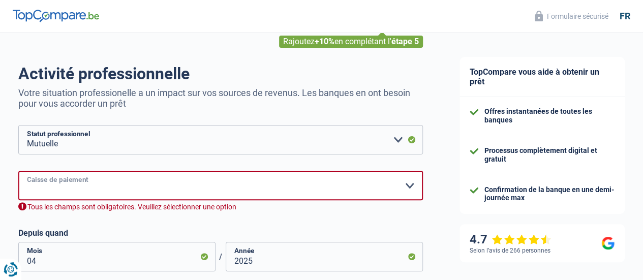
click at [148, 193] on select "Mutualité Chrétienne Mutualité Socialiste (Solidaris) SPF Sécurité Sociale Unio…" at bounding box center [220, 186] width 405 height 30
select select "partenamut"
click at [27, 172] on select "Mutualité Chrétienne Mutualité Socialiste (Solidaris) SPF Sécurité Sociale Unio…" at bounding box center [220, 186] width 405 height 30
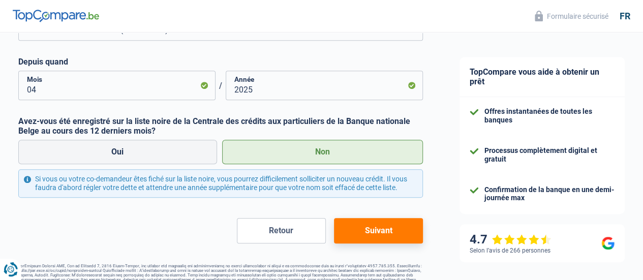
scroll to position [240, 0]
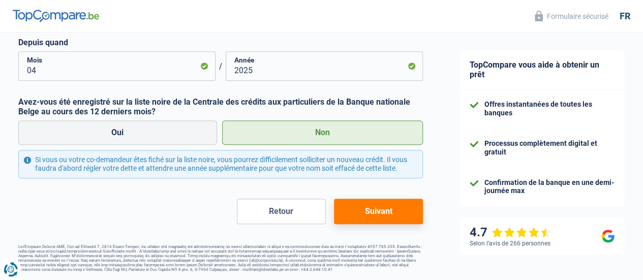
click at [363, 201] on button "Suivant" at bounding box center [378, 211] width 89 height 25
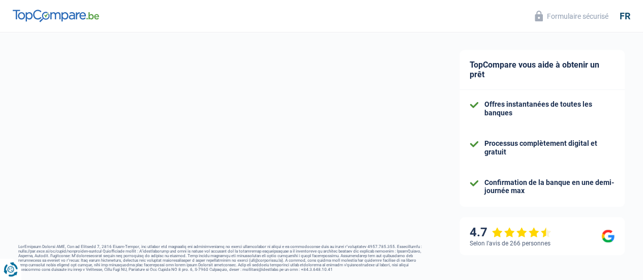
select select "single"
select select "ownerWithMortgage"
select select "BE"
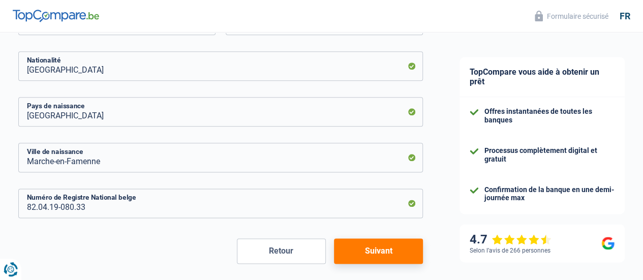
scroll to position [593, 0]
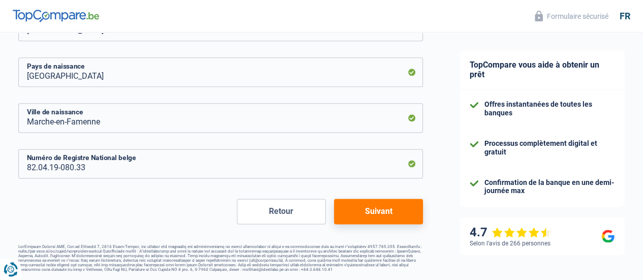
click at [366, 223] on button "Suivant" at bounding box center [378, 211] width 89 height 25
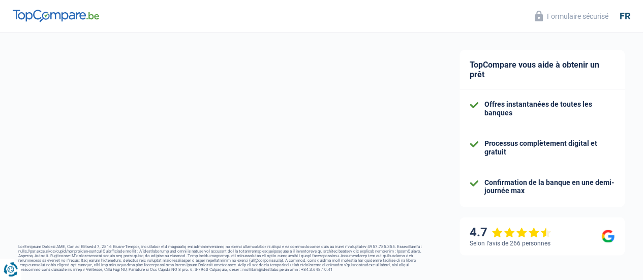
select select "familyAllowances"
select select "mutualityIndemnity"
select select "alimony"
select select "disabilityPension"
select select "mortgage"
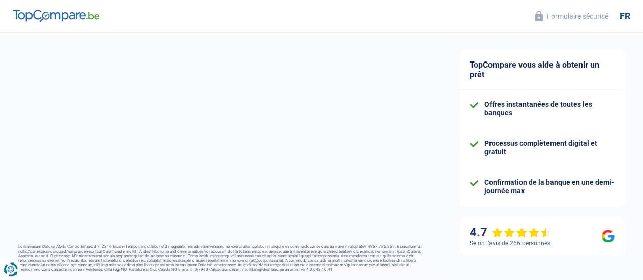
select select "240"
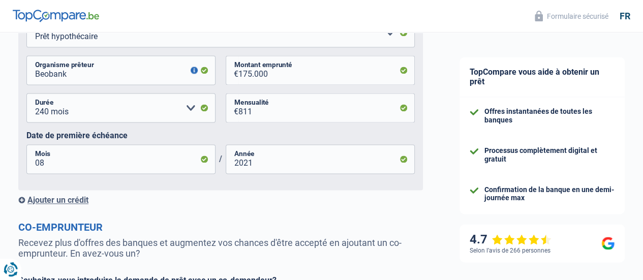
scroll to position [707, 0]
click at [81, 200] on div "Ajouter un crédit" at bounding box center [220, 200] width 405 height 10
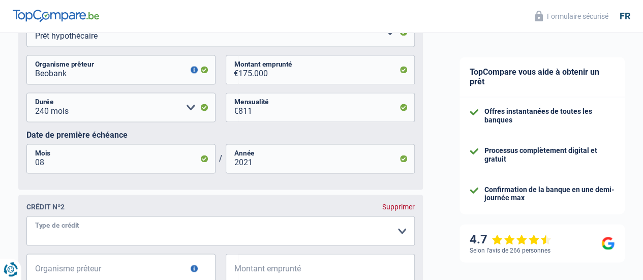
click at [77, 241] on select "Carte ou ouverture de crédit Prêt hypothécaire Vente à tempérament Prêt à tempé…" at bounding box center [220, 231] width 389 height 30
select select "cardOrCredit"
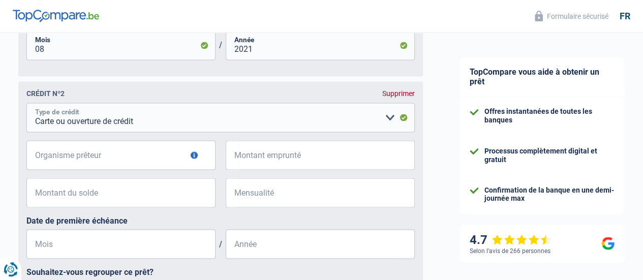
scroll to position [823, 0]
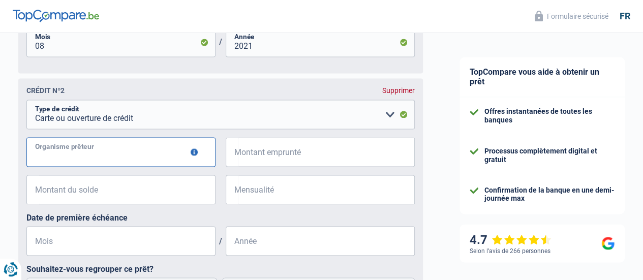
click at [102, 154] on input "Organisme prêteur" at bounding box center [120, 152] width 189 height 30
click at [79, 155] on input "Organisme prêteur" at bounding box center [120, 152] width 189 height 30
type input "Beobank"
click at [268, 148] on input "Montant emprunté" at bounding box center [327, 152] width 176 height 30
type input "5.000"
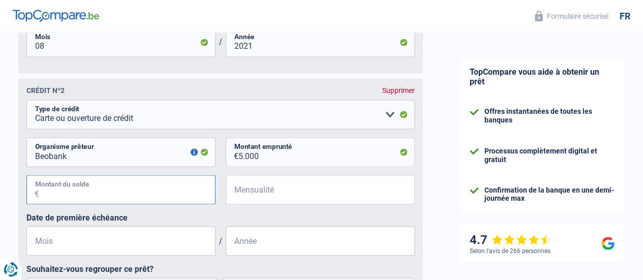
click at [123, 187] on input "Montant du solde" at bounding box center [127, 190] width 176 height 30
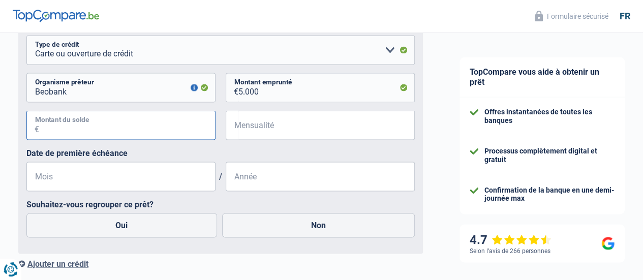
scroll to position [889, 0]
click at [308, 224] on label "Non" at bounding box center [318, 225] width 193 height 24
click at [308, 224] on input "Non" at bounding box center [318, 225] width 193 height 24
radio input "true"
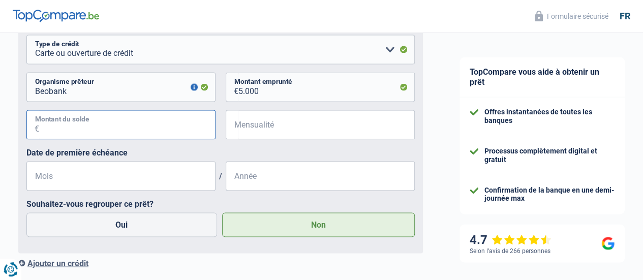
click at [111, 131] on input "Montant du solde" at bounding box center [127, 125] width 176 height 30
type input "1.288"
click at [338, 126] on input "Mensualité" at bounding box center [327, 125] width 176 height 30
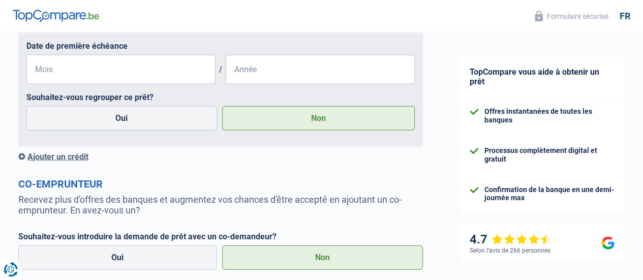
scroll to position [1093, 0]
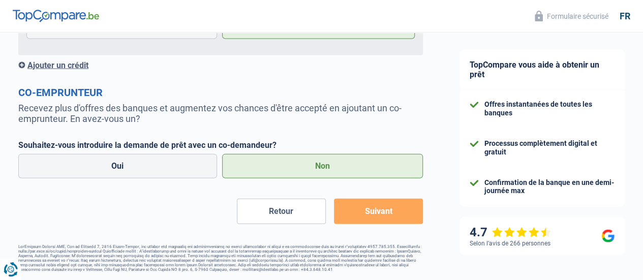
click at [368, 220] on button "Suivant" at bounding box center [378, 211] width 89 height 25
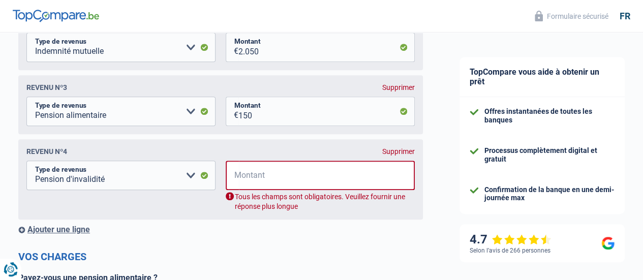
scroll to position [266, 0]
click at [188, 178] on select "Allocation d'handicap Allocations chômage Allocations familiales Chèques repas …" at bounding box center [120, 175] width 189 height 30
click at [384, 155] on div "Supprimer" at bounding box center [398, 151] width 33 height 8
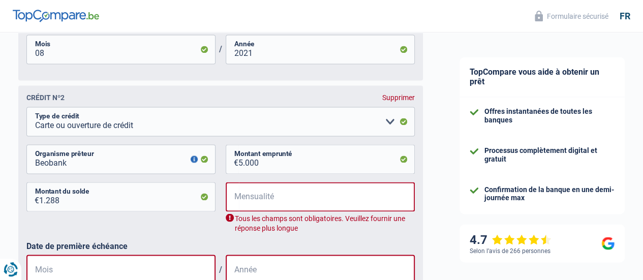
scroll to position [753, 0]
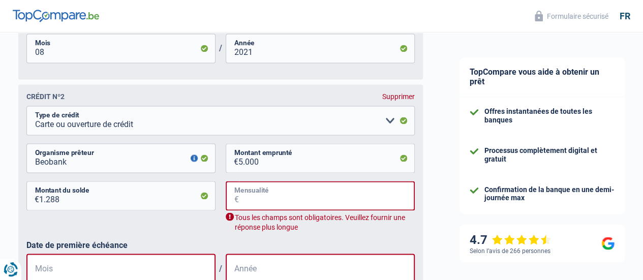
click at [280, 206] on input "Mensualité" at bounding box center [327, 196] width 176 height 30
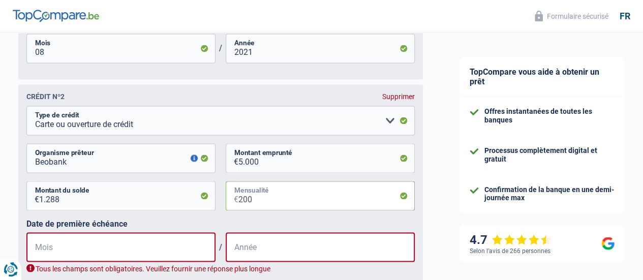
type input "200"
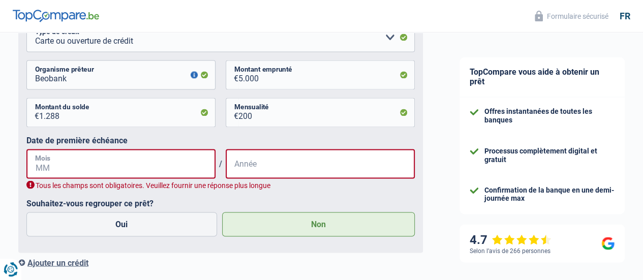
click at [109, 178] on input "Mois" at bounding box center [120, 164] width 189 height 30
type input "01"
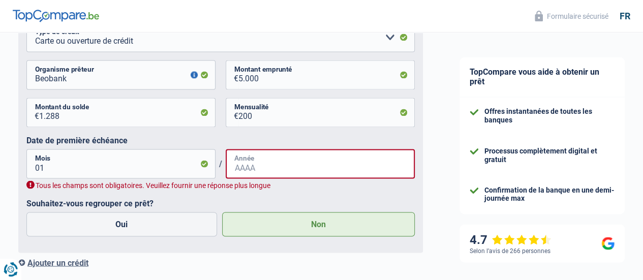
click at [261, 175] on input "Année" at bounding box center [320, 164] width 189 height 30
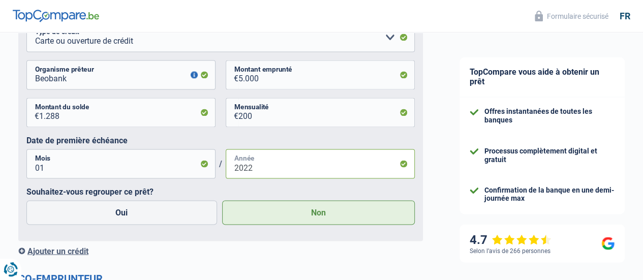
type input "2022"
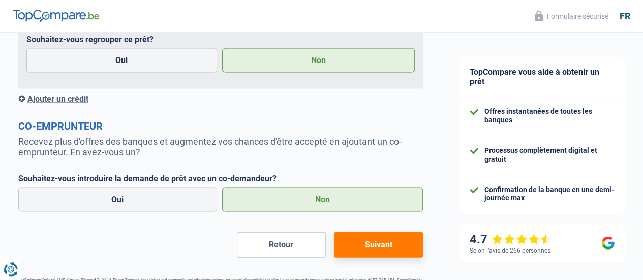
scroll to position [990, 0]
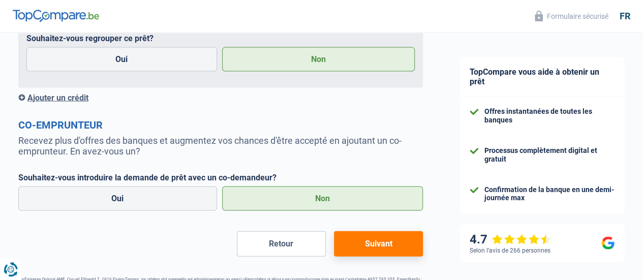
click at [381, 253] on button "Suivant" at bounding box center [378, 243] width 89 height 25
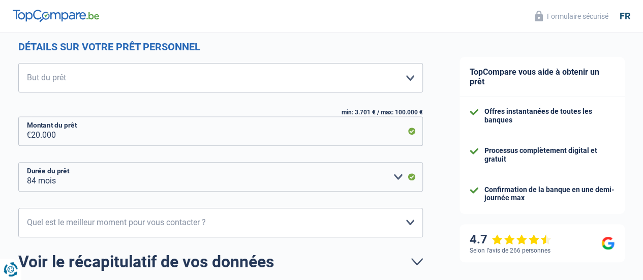
scroll to position [136, 0]
click at [332, 68] on select "Confort maison: meubles, textile, peinture, électroménager, outillage non-profe…" at bounding box center [220, 78] width 405 height 30
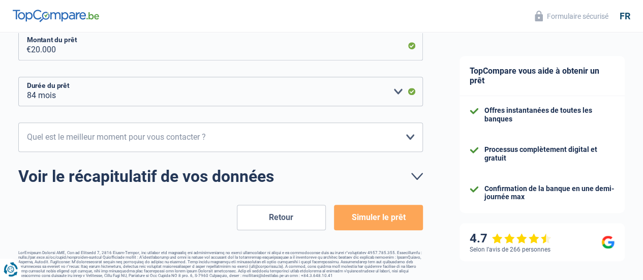
scroll to position [203, 0]
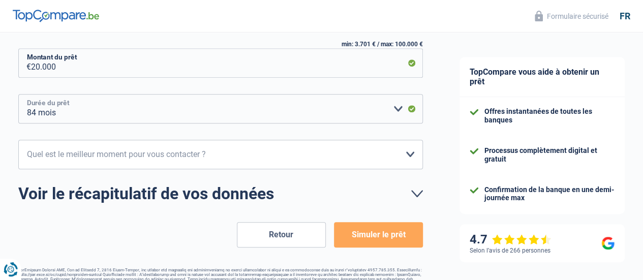
click at [128, 101] on select "12 mois 18 mois 24 mois 30 mois 36 mois 42 mois 48 mois 60 mois 72 mois 84 mois…" at bounding box center [220, 109] width 405 height 30
select select "24"
click at [27, 95] on select "12 mois 18 mois 24 mois 30 mois 36 mois 42 mois 48 mois 60 mois 72 mois 84 mois…" at bounding box center [220, 109] width 405 height 30
click at [60, 155] on select "10h-12h 12h-14h 14h-16h 16h-18h Veuillez sélectionner une option" at bounding box center [220, 155] width 405 height 30
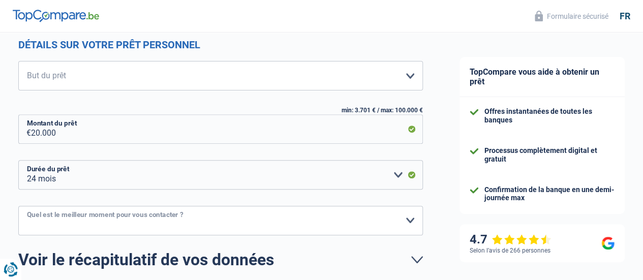
scroll to position [107, 0]
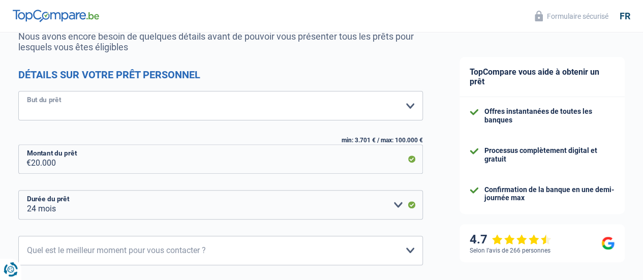
click at [68, 106] on select "Confort maison: meubles, textile, peinture, électroménager, outillage non-profe…" at bounding box center [220, 106] width 405 height 30
select select "other"
click at [27, 92] on select "Confort maison: meubles, textile, peinture, électroménager, outillage non-profe…" at bounding box center [220, 106] width 405 height 30
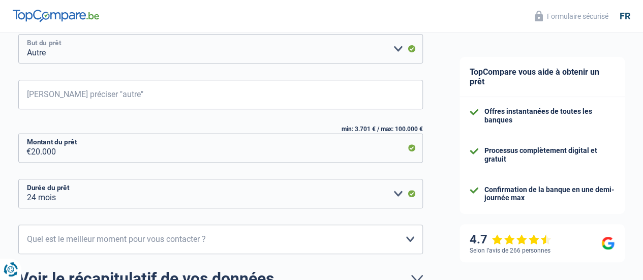
scroll to position [165, 0]
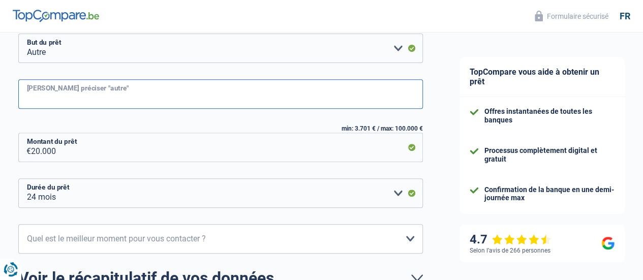
click at [233, 99] on input "Veuillez préciser "autre"" at bounding box center [220, 94] width 405 height 30
type input "V"
type input "Vente/achat immobilier"
click at [250, 132] on div "min: 3.701 € / max: 100.000 €" at bounding box center [220, 128] width 405 height 7
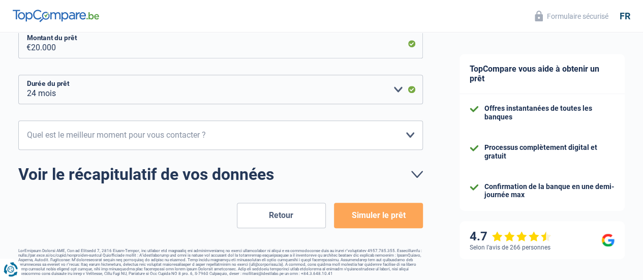
scroll to position [274, 0]
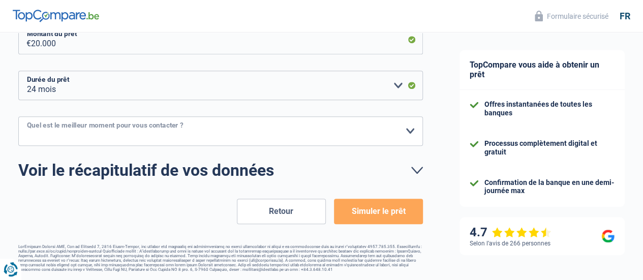
click at [288, 129] on select "10h-12h 12h-14h 14h-16h 16h-18h Veuillez sélectionner une option" at bounding box center [220, 131] width 405 height 30
select select "12-14"
click at [27, 116] on select "10h-12h 12h-14h 14h-16h 16h-18h Veuillez sélectionner une option" at bounding box center [220, 131] width 405 height 30
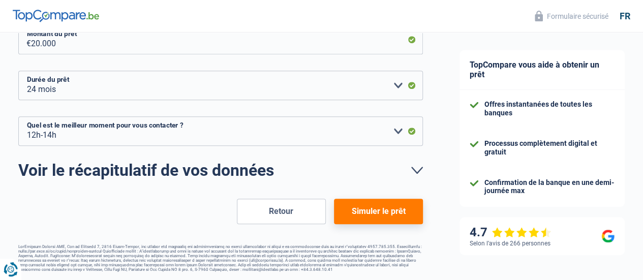
click at [374, 204] on button "Simuler le prêt" at bounding box center [378, 211] width 89 height 25
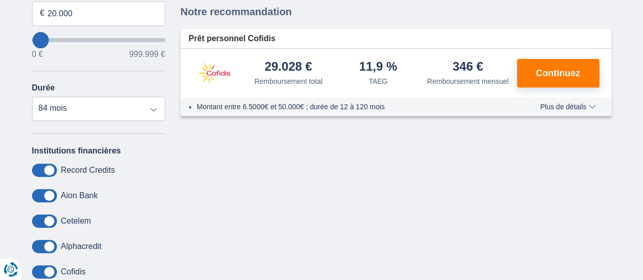
scroll to position [154, 0]
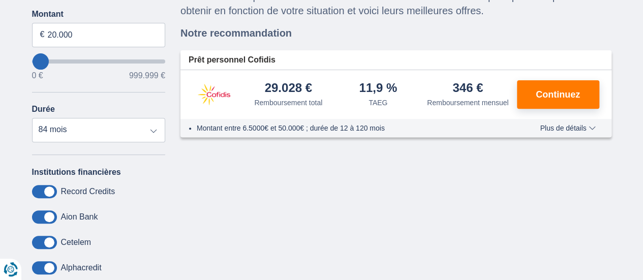
click at [574, 133] on div "Montant entre 6.5000€ et 50.000€ ; durée de 12 à 120 mois Plus de détails Moins…" at bounding box center [396, 128] width 431 height 18
click at [572, 127] on span "Plus de détails" at bounding box center [567, 128] width 55 height 7
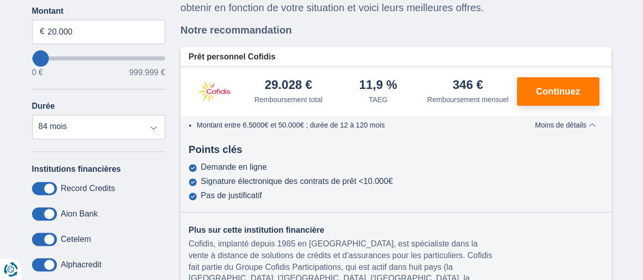
scroll to position [152, 0]
